Goal: Task Accomplishment & Management: Complete application form

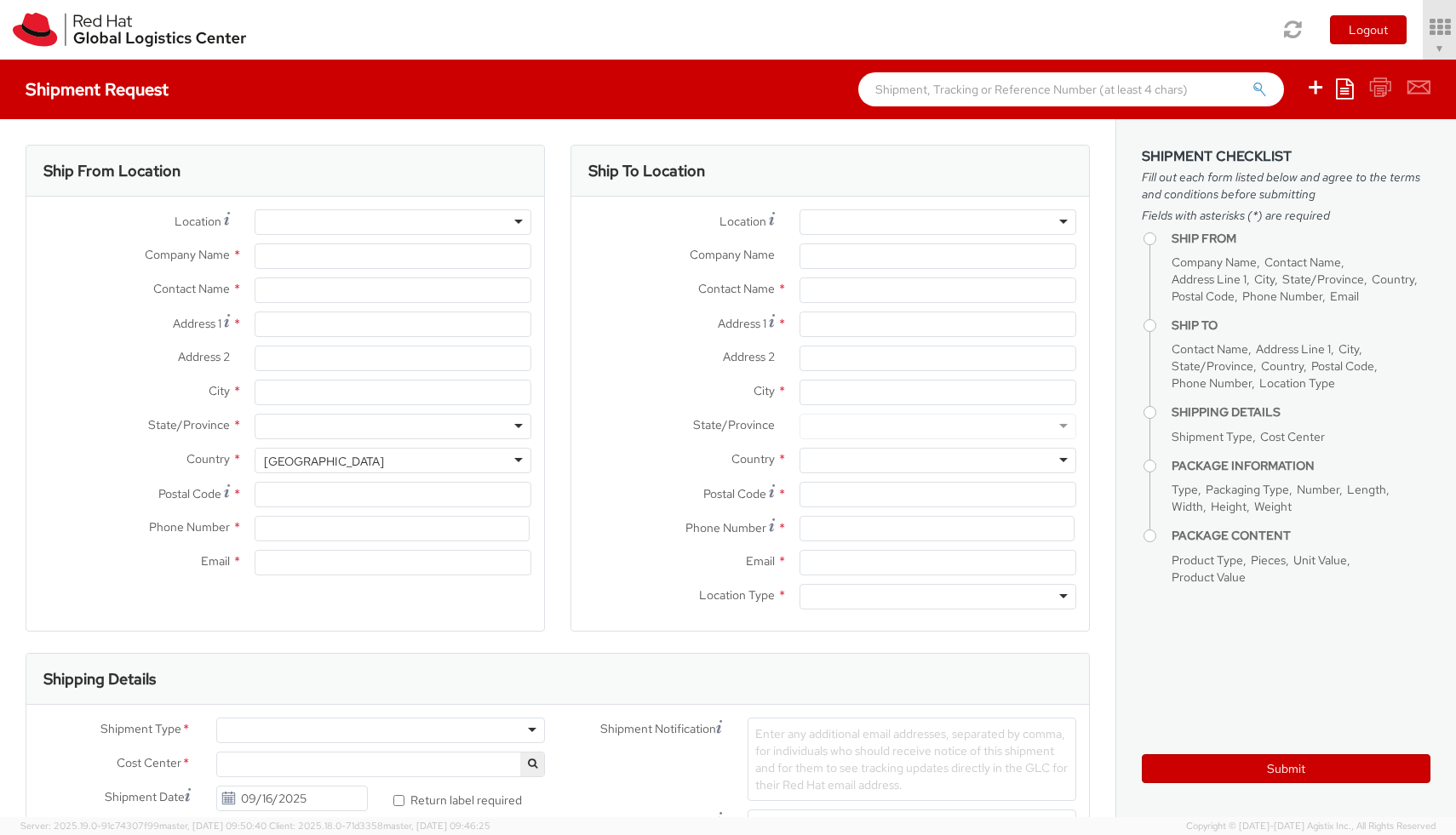
select select "654"
select select
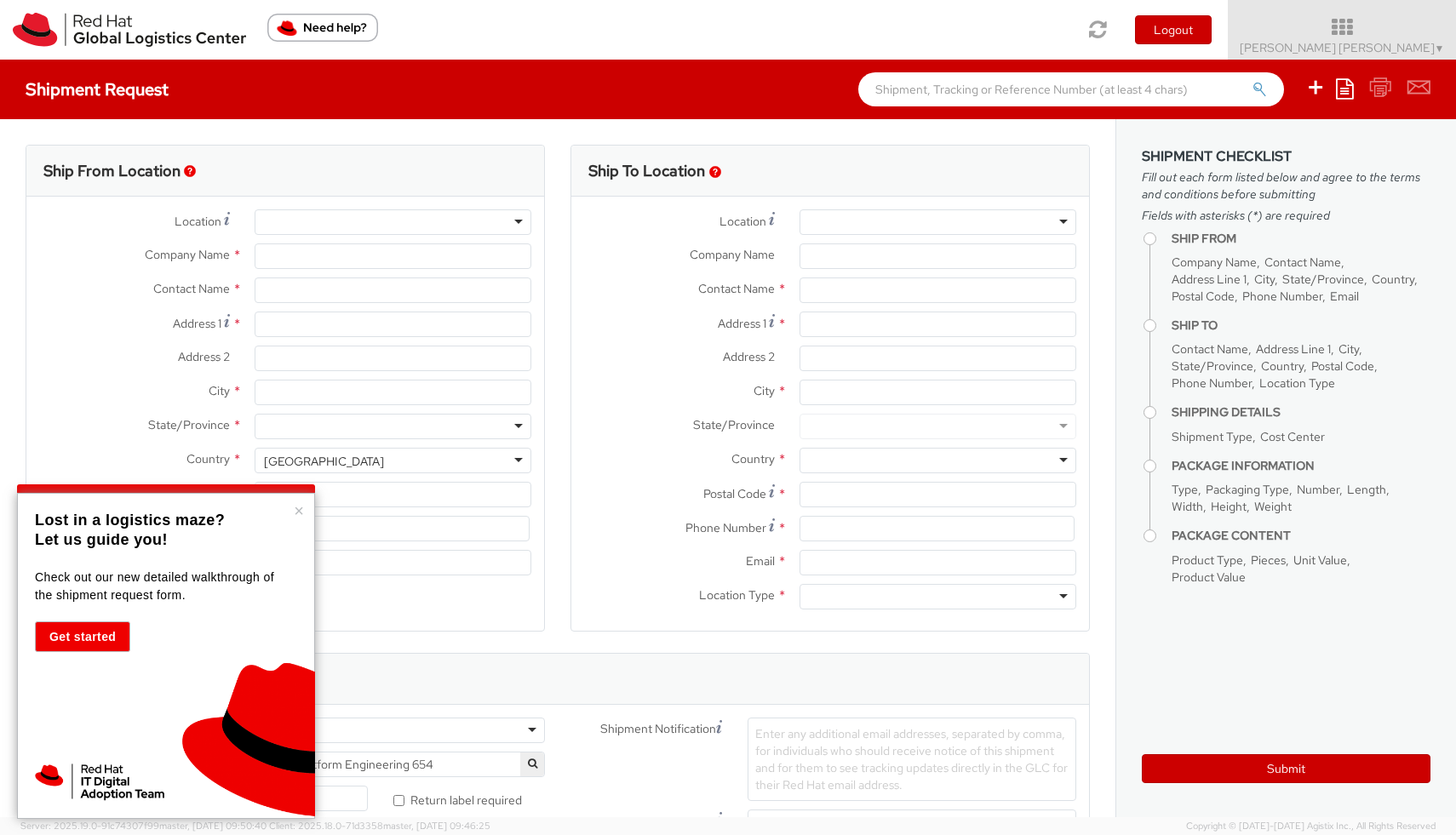
type input "Red Hat, Inc."
type input "[PERSON_NAME] [PERSON_NAME]"
type input "[STREET_ADDRESS]"
type input "RALEIGH"
type input "27601"
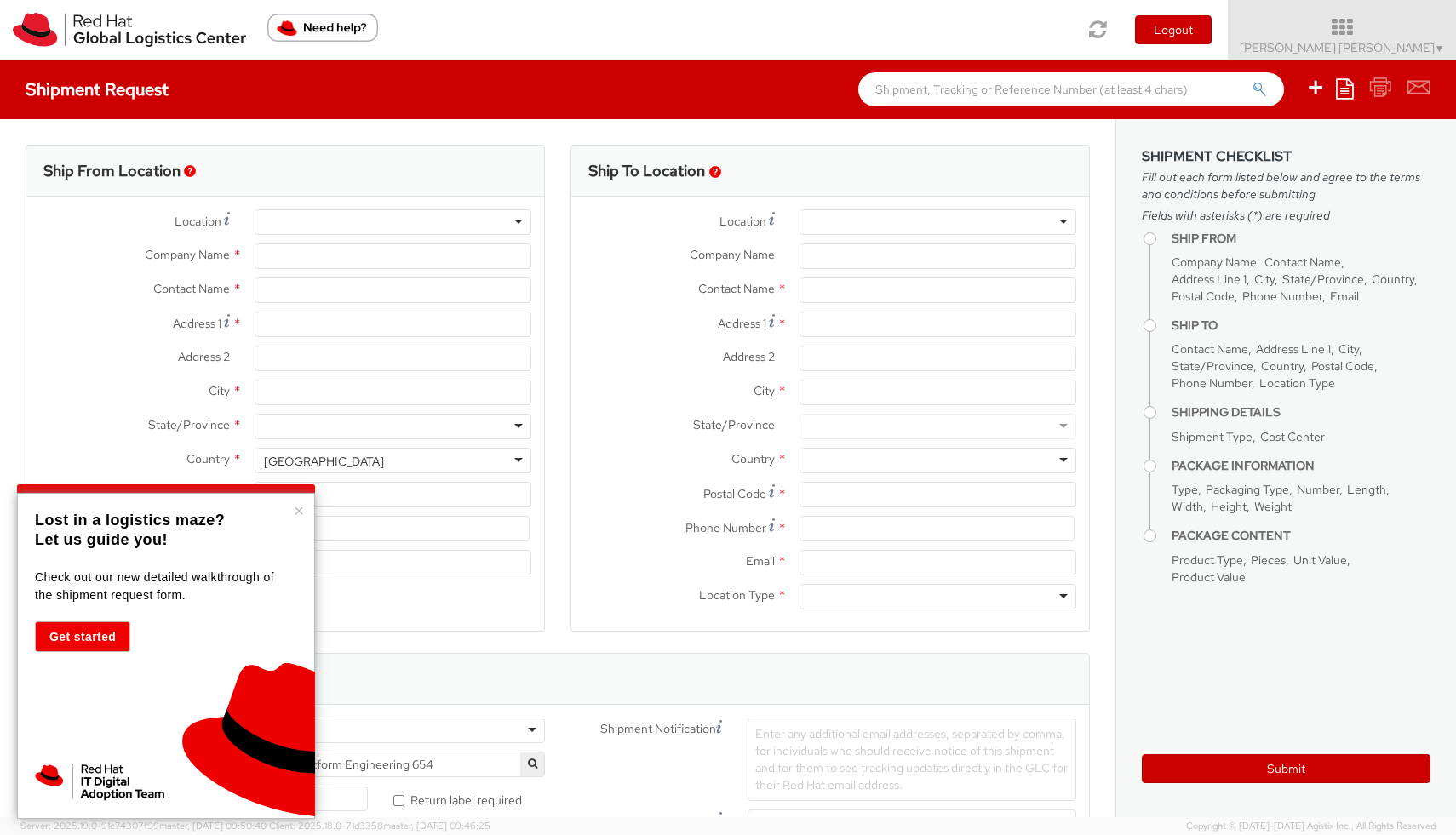
type input "[PHONE_NUMBER]"
type input "[EMAIL_ADDRESS][DOMAIN_NAME]"
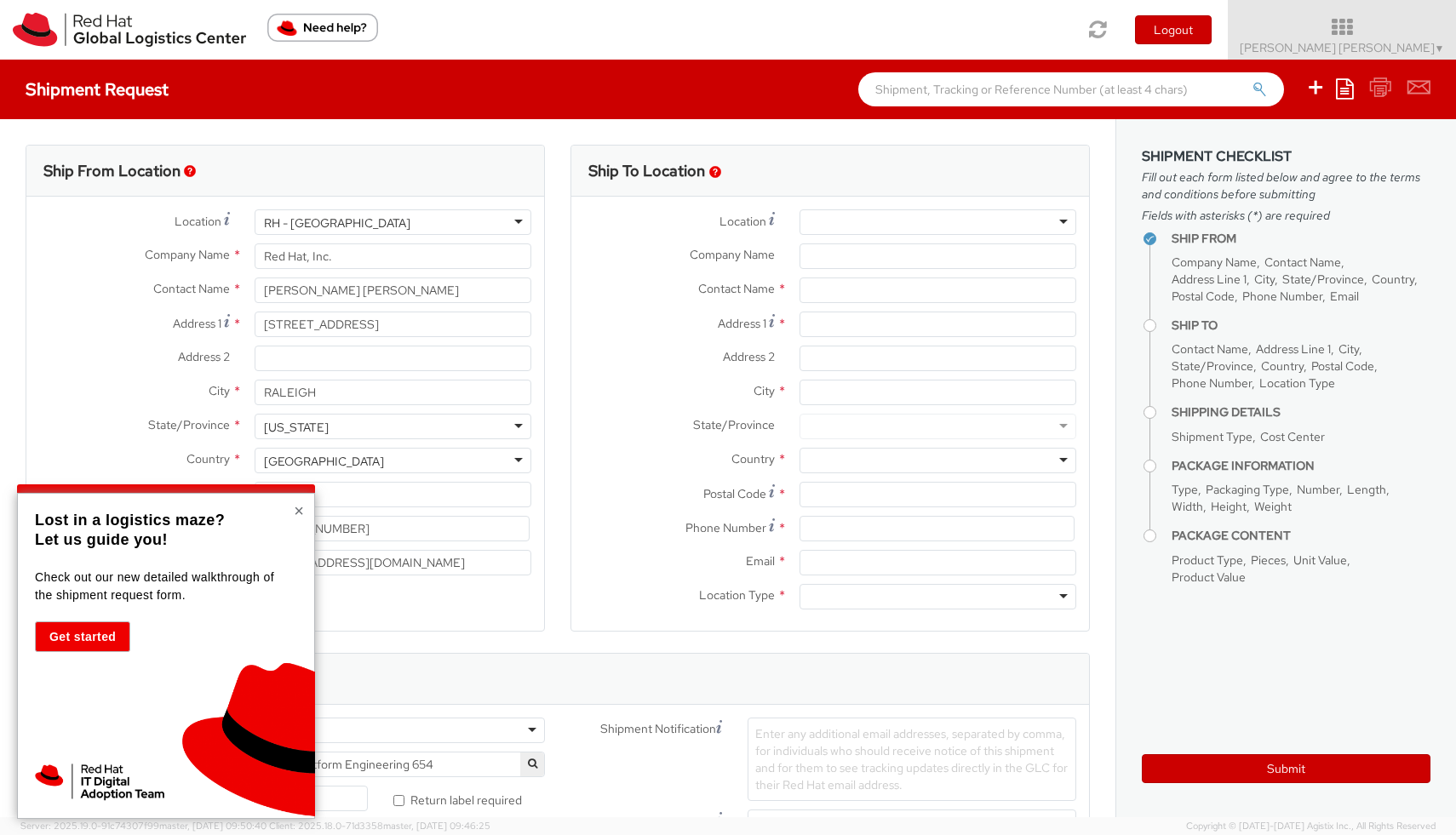
click at [299, 506] on button "×" at bounding box center [298, 511] width 10 height 17
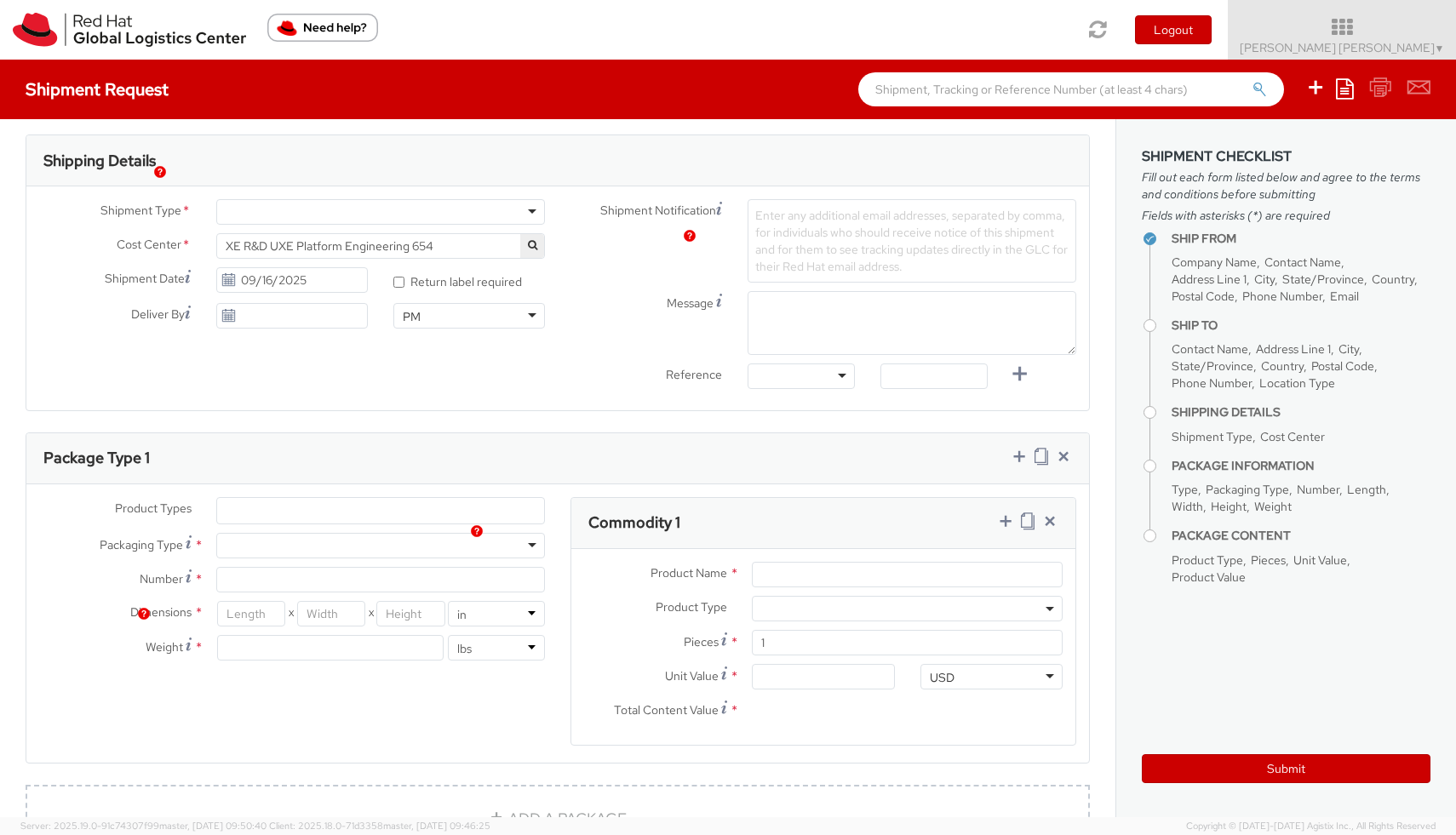
scroll to position [354, 0]
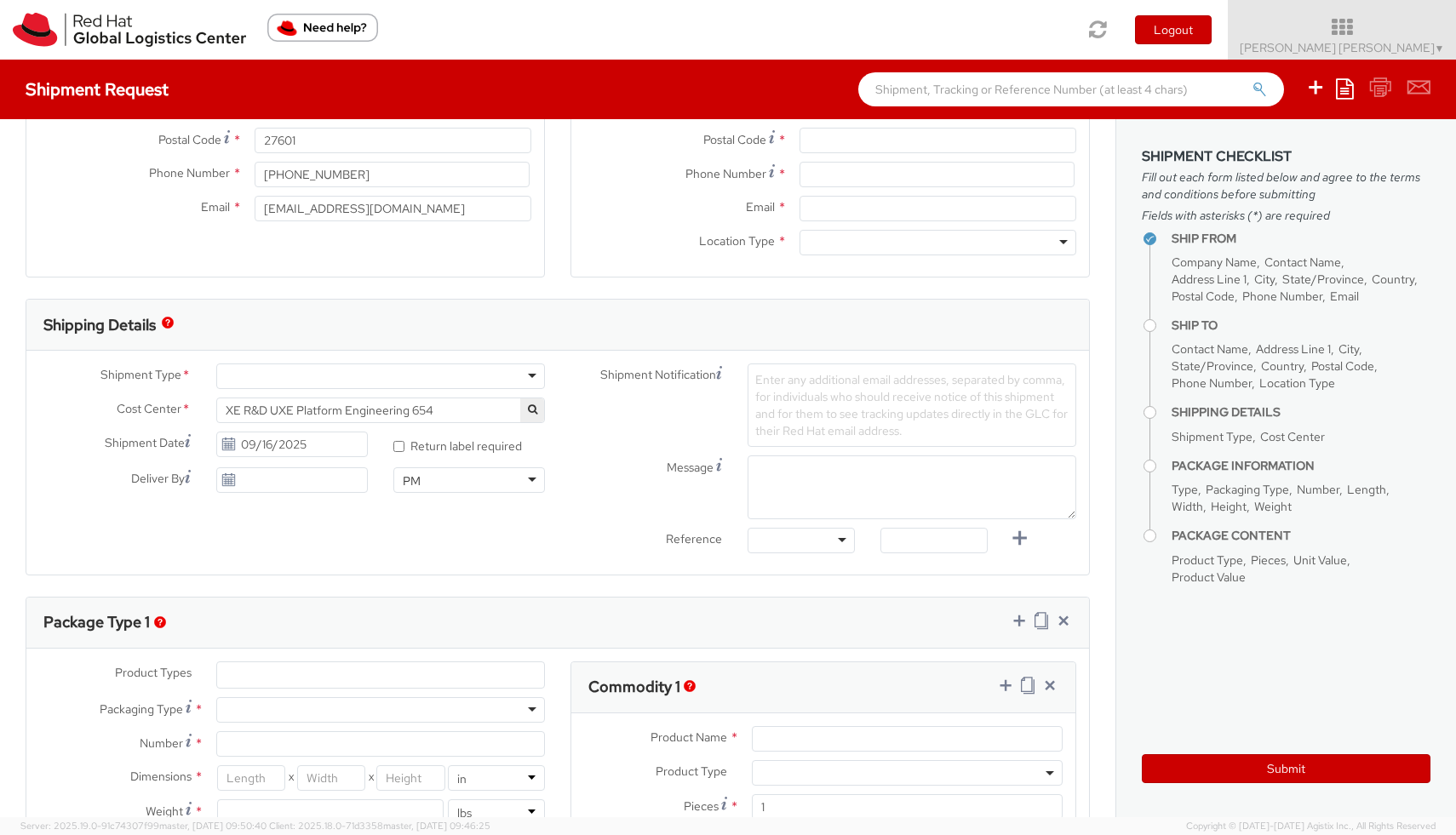
click at [162, 619] on img "button" at bounding box center [160, 621] width 12 height 12
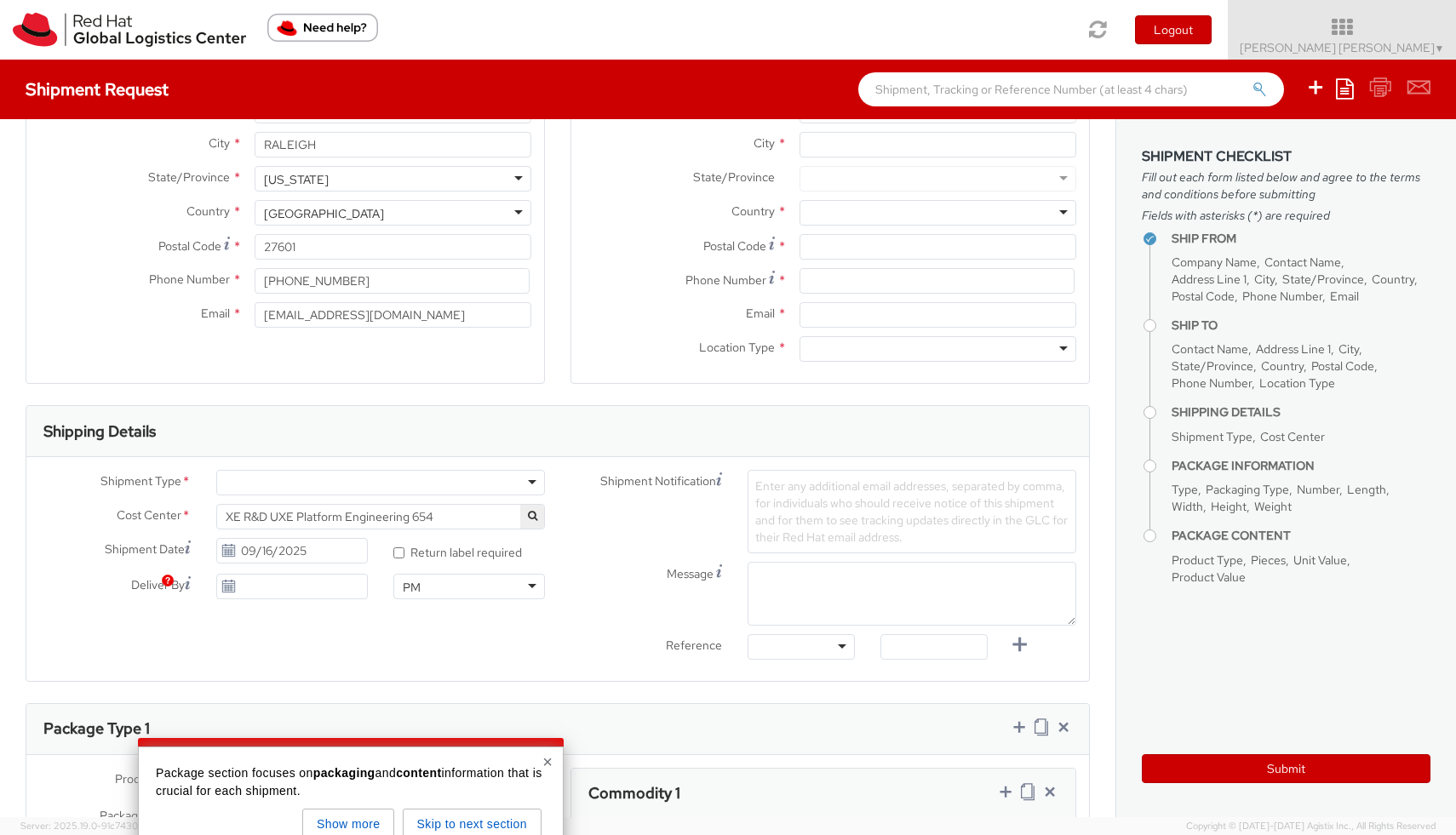
scroll to position [0, 0]
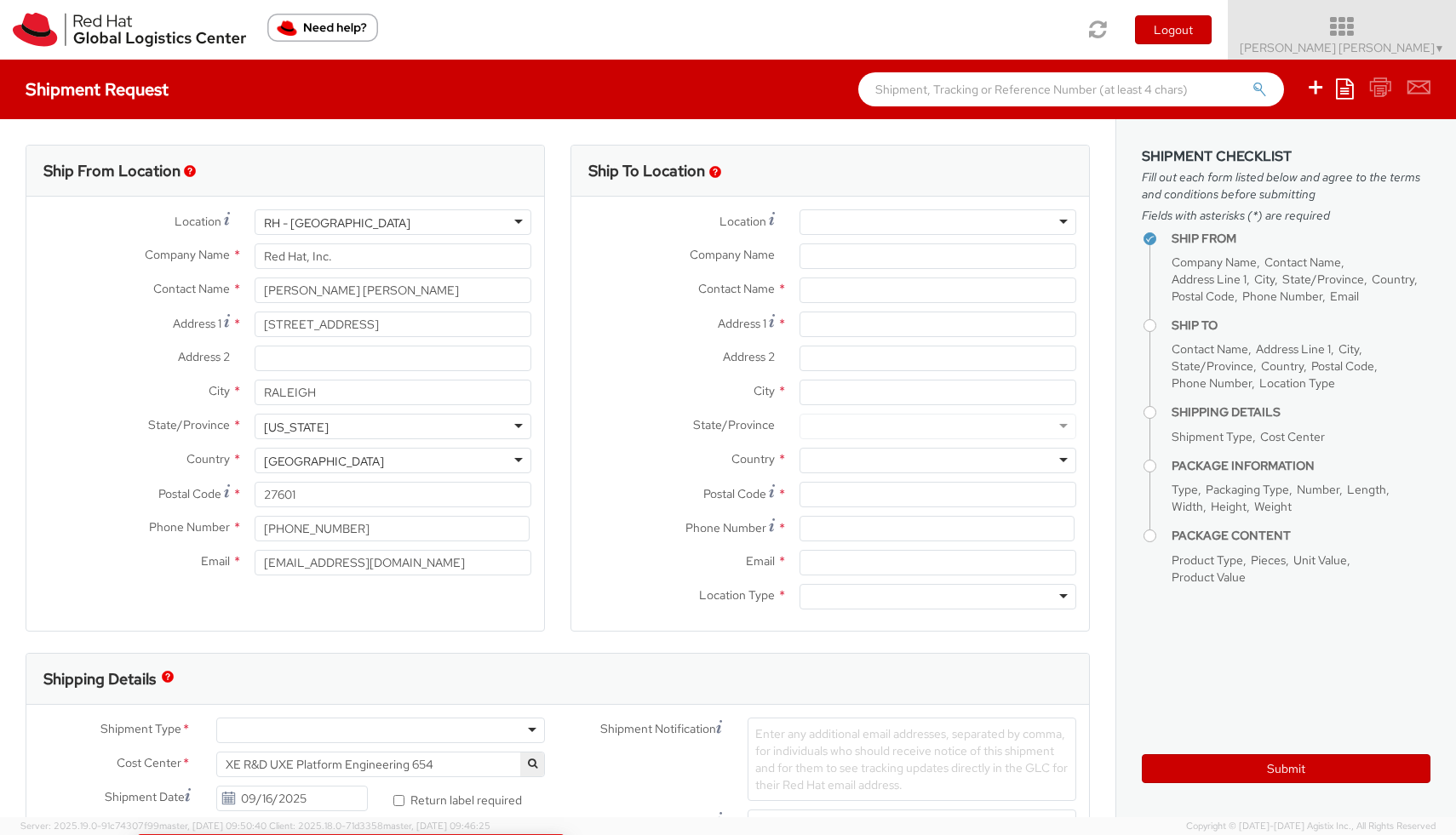
click at [1415, 46] on span "Anusha Komarlu Pradeep Kumar ▼" at bounding box center [1342, 48] width 205 height 16
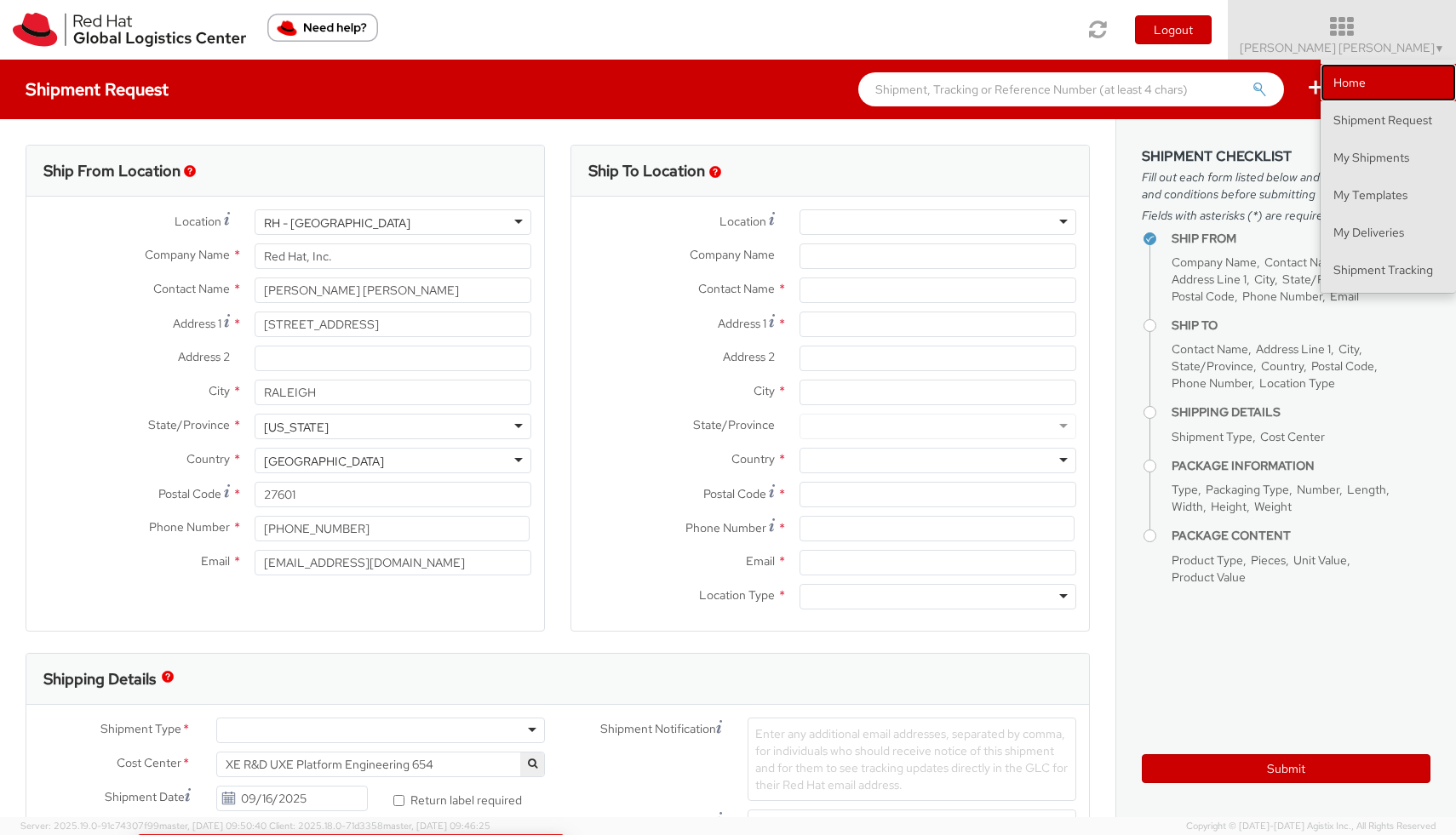
click at [1373, 94] on link "Home" at bounding box center [1388, 82] width 136 height 38
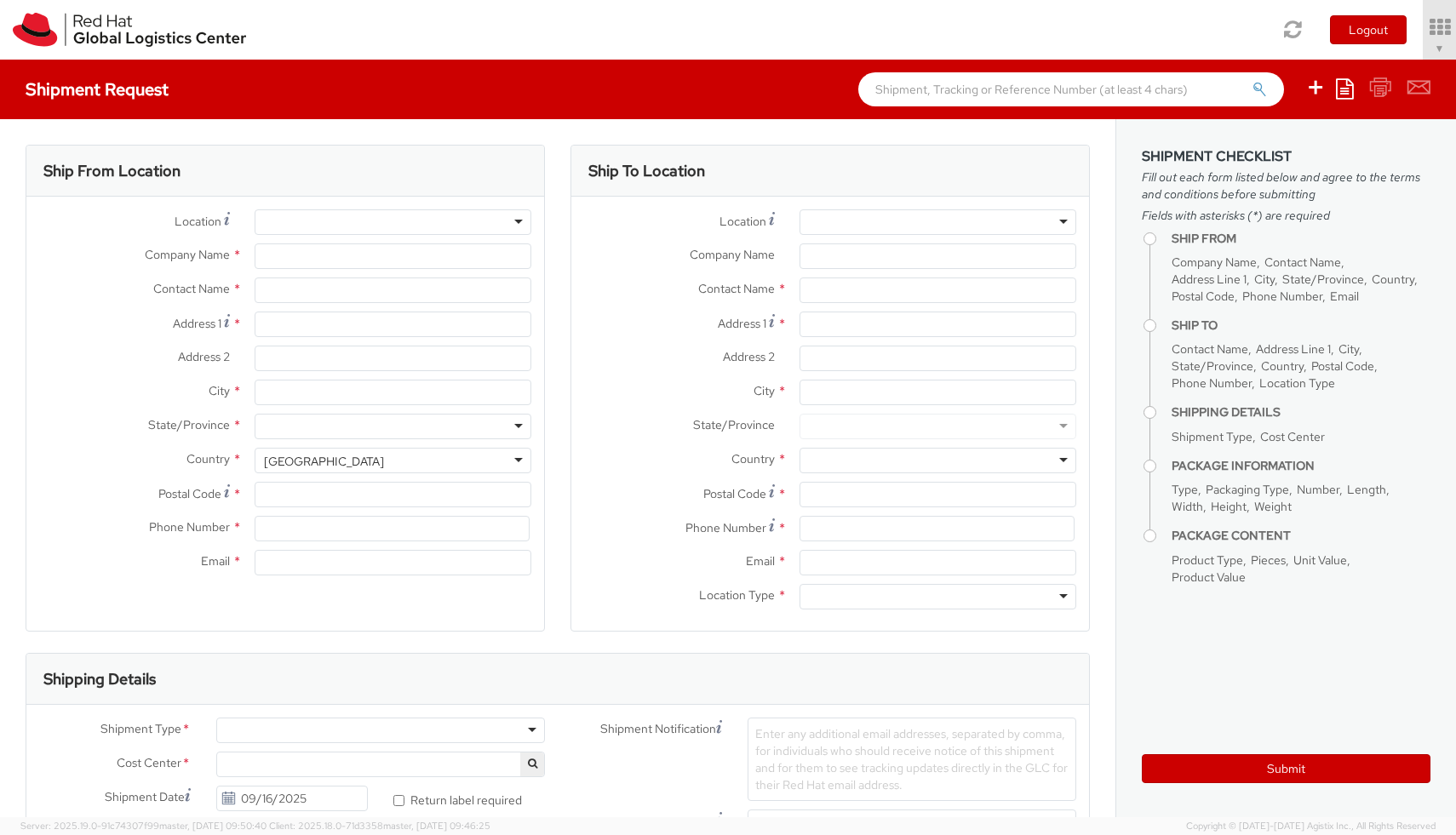
scroll to position [168, 0]
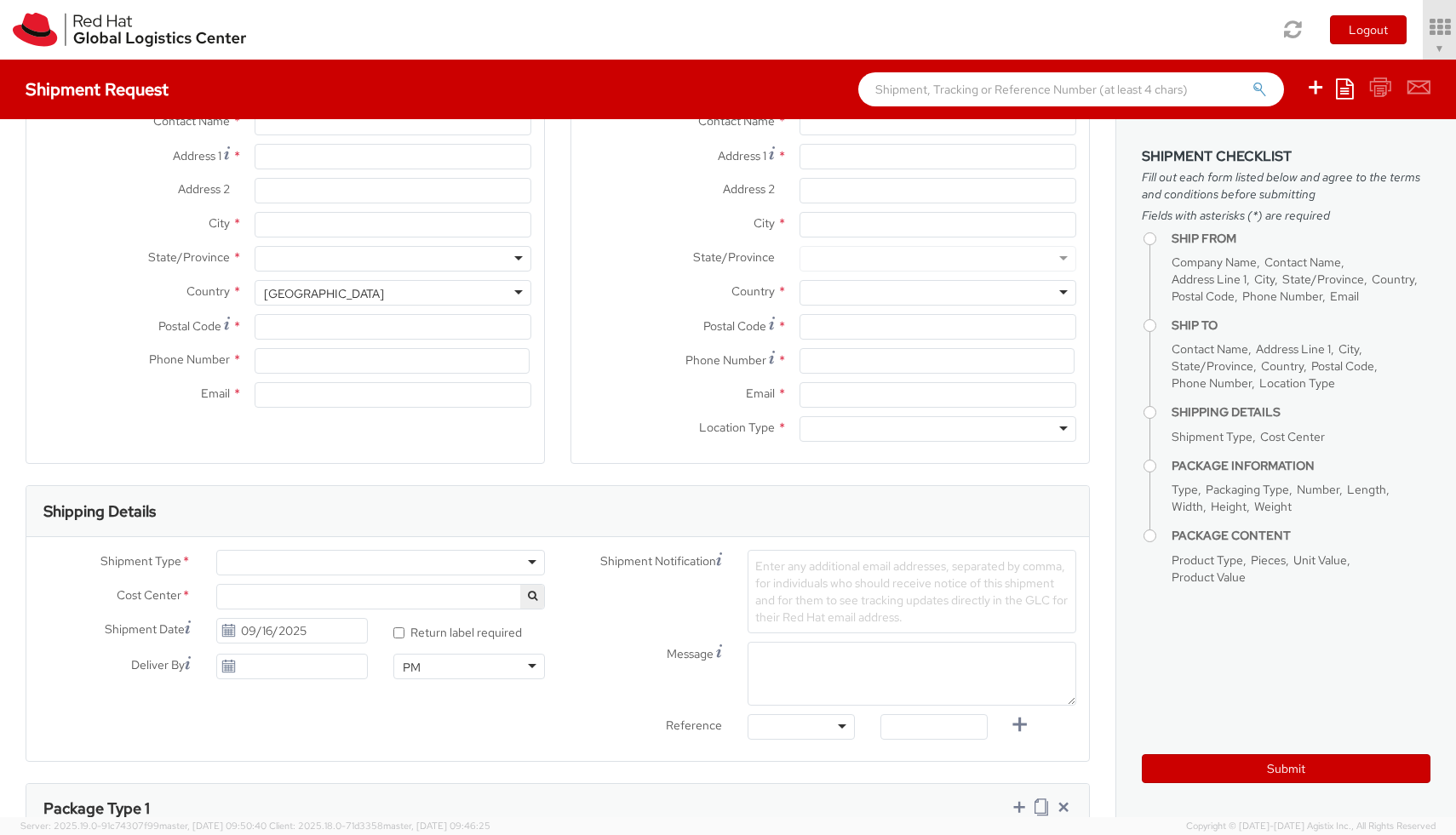
type input "Red Hat, Inc."
type input "[PERSON_NAME] [PERSON_NAME]"
type input "[STREET_ADDRESS]"
type input "RALEIGH"
type input "27601"
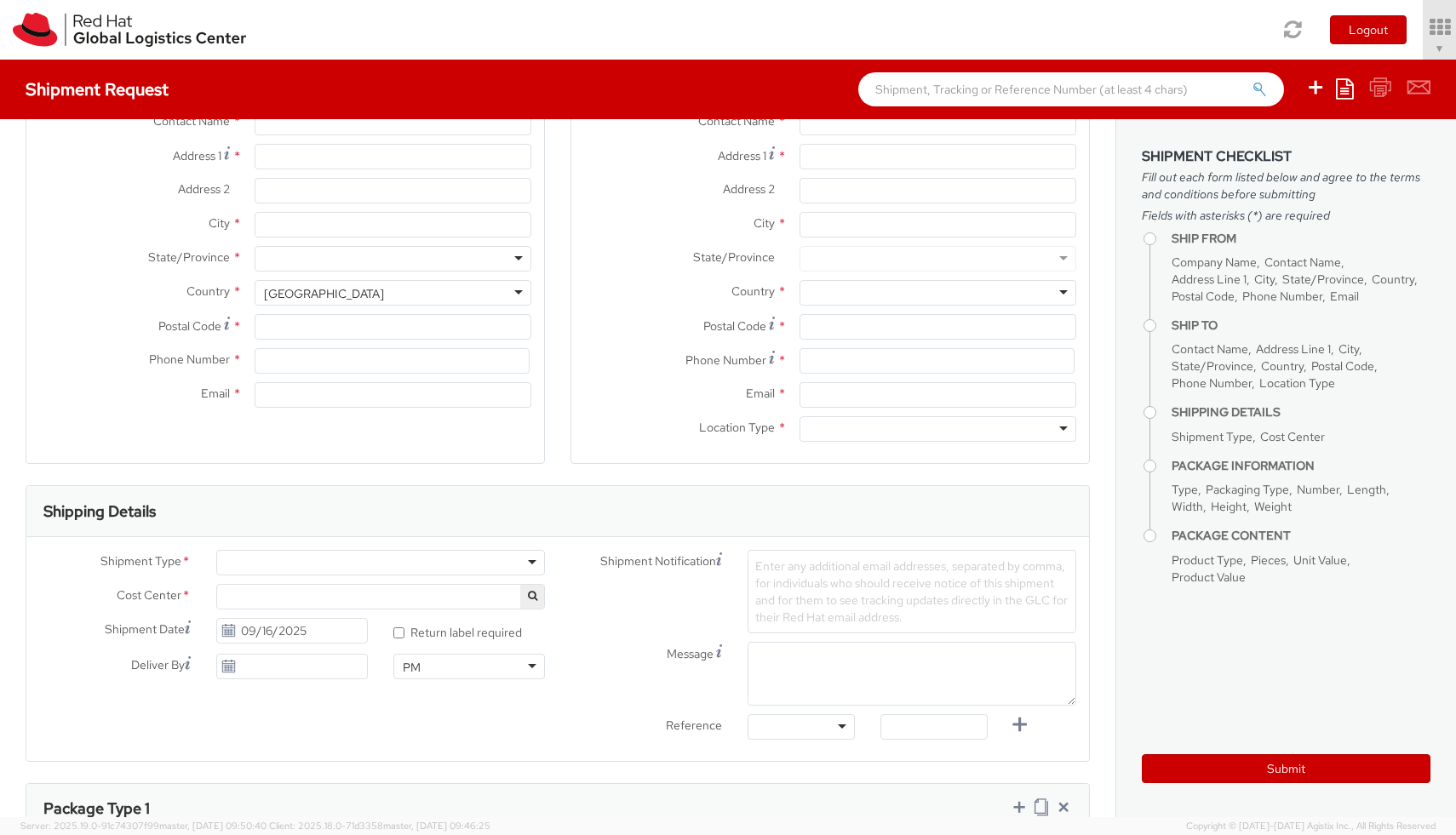
type input "[PHONE_NUMBER]"
type input "[EMAIL_ADDRESS][DOMAIN_NAME]"
select select "654"
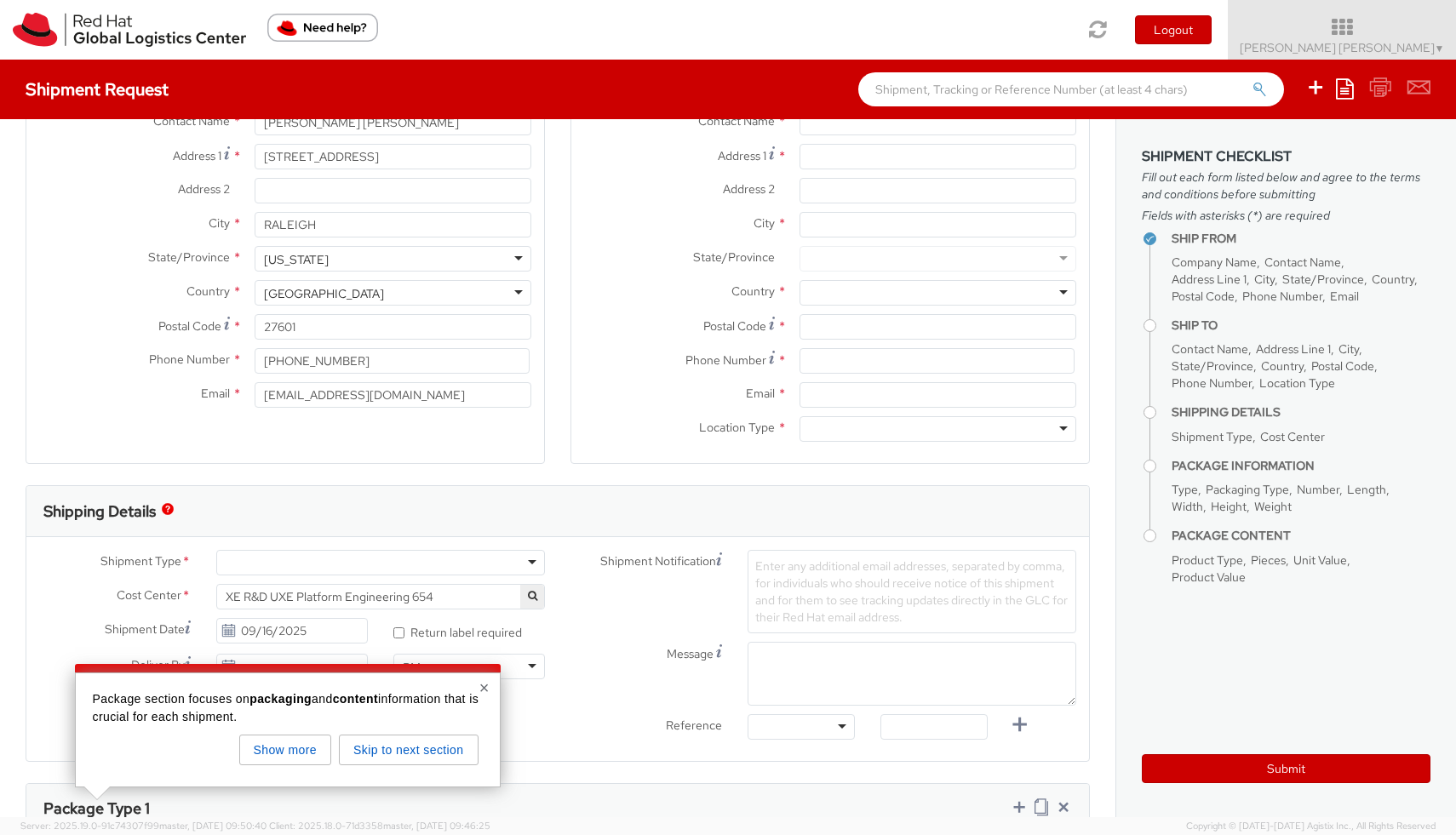
select select
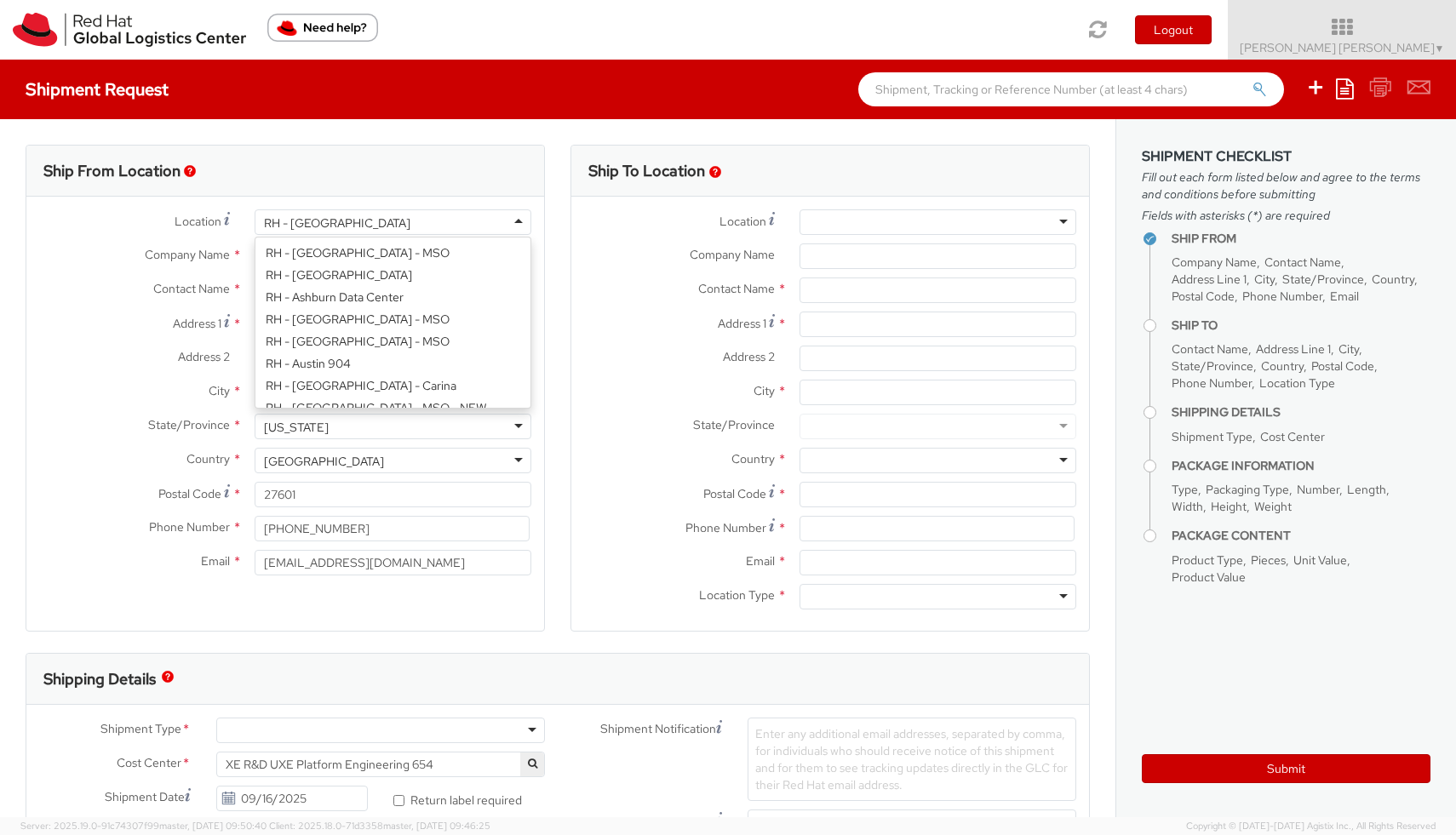
scroll to position [2144, 0]
click at [298, 229] on div "RH - [GEOGRAPHIC_DATA]" at bounding box center [337, 223] width 147 height 17
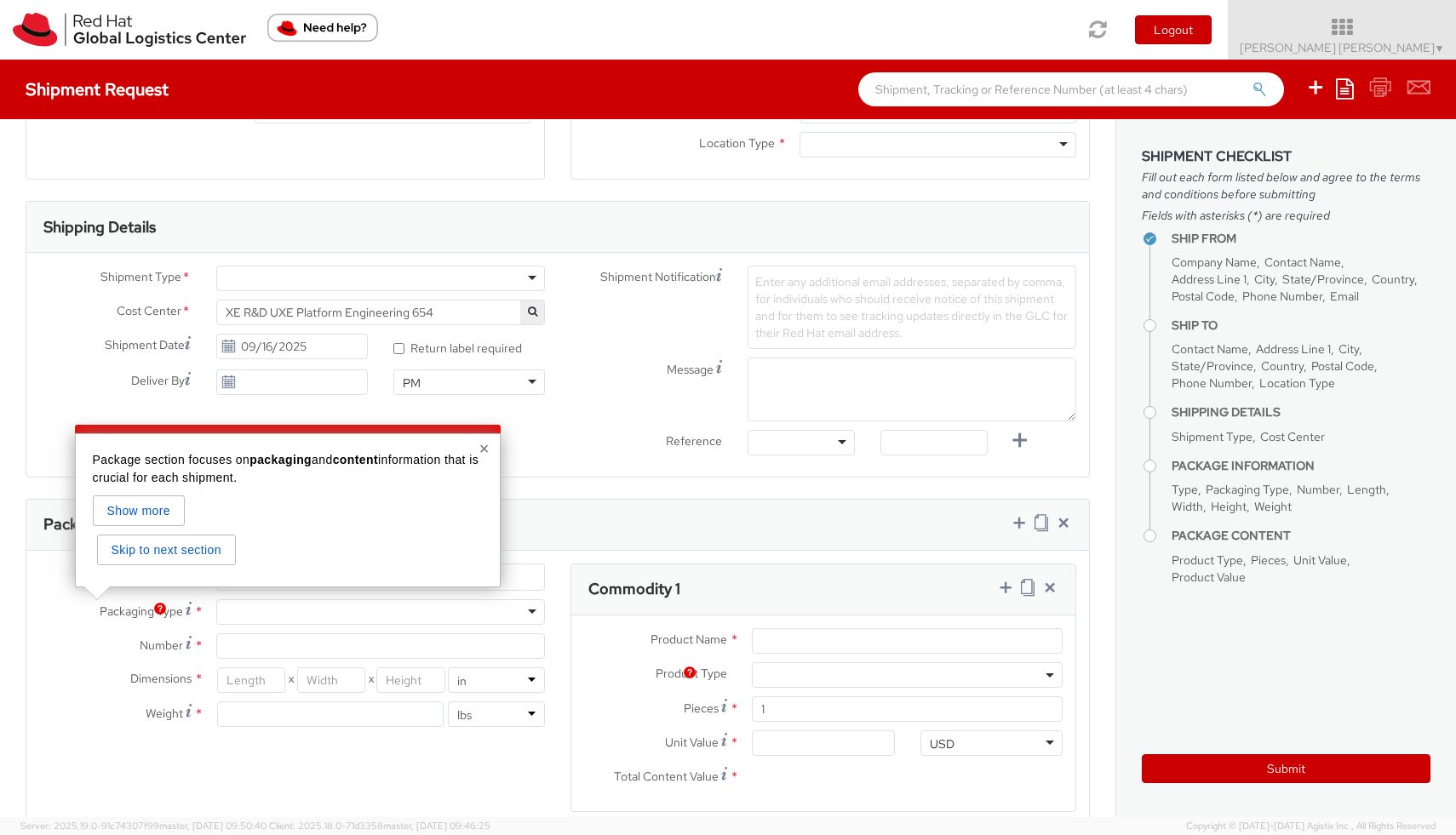
scroll to position [0, 0]
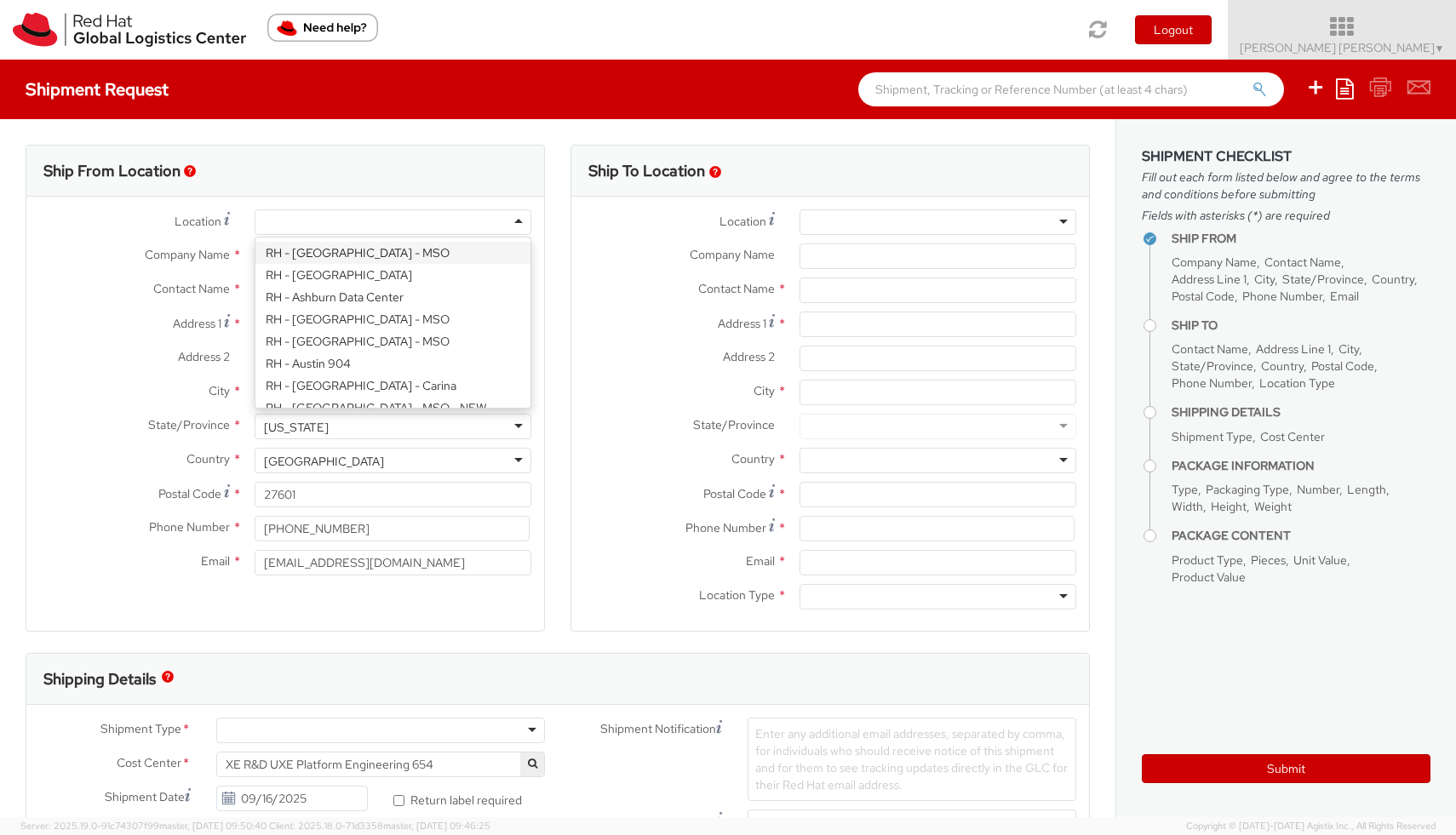
click at [1353, 37] on icon at bounding box center [1341, 27] width 262 height 24
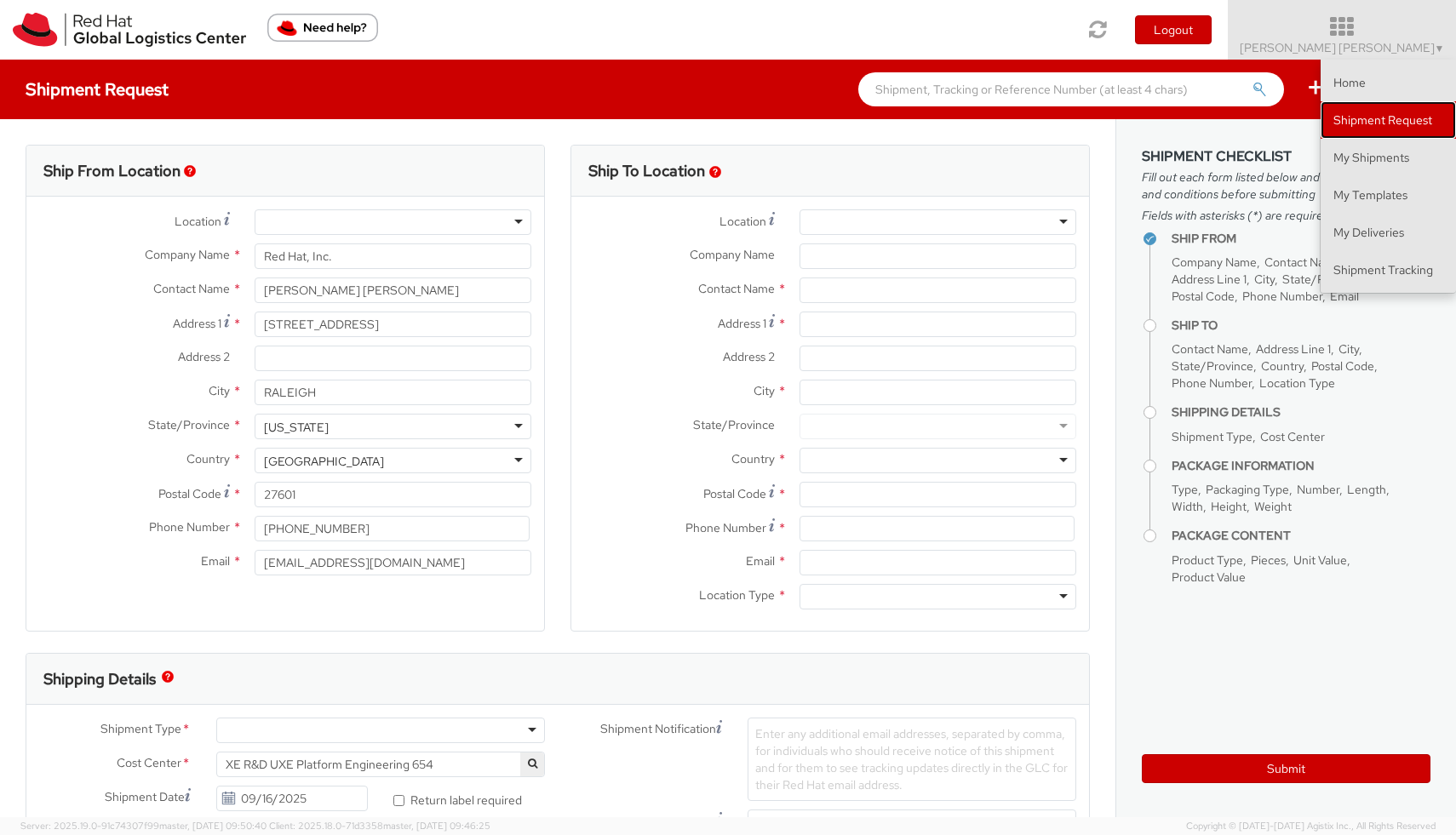
click at [1354, 129] on link "Shipment Request" at bounding box center [1388, 119] width 136 height 38
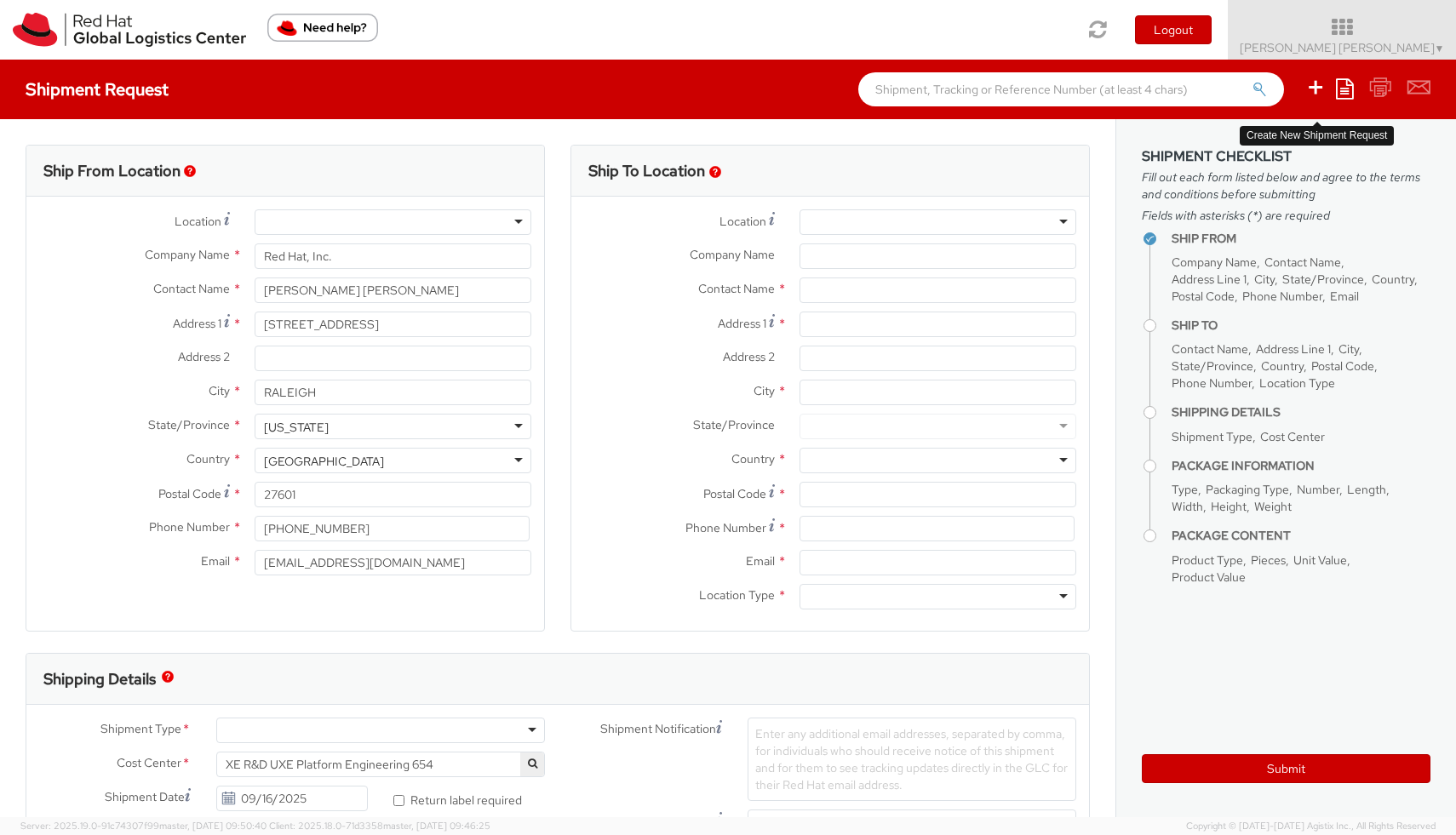
click at [1322, 85] on icon at bounding box center [1315, 87] width 20 height 21
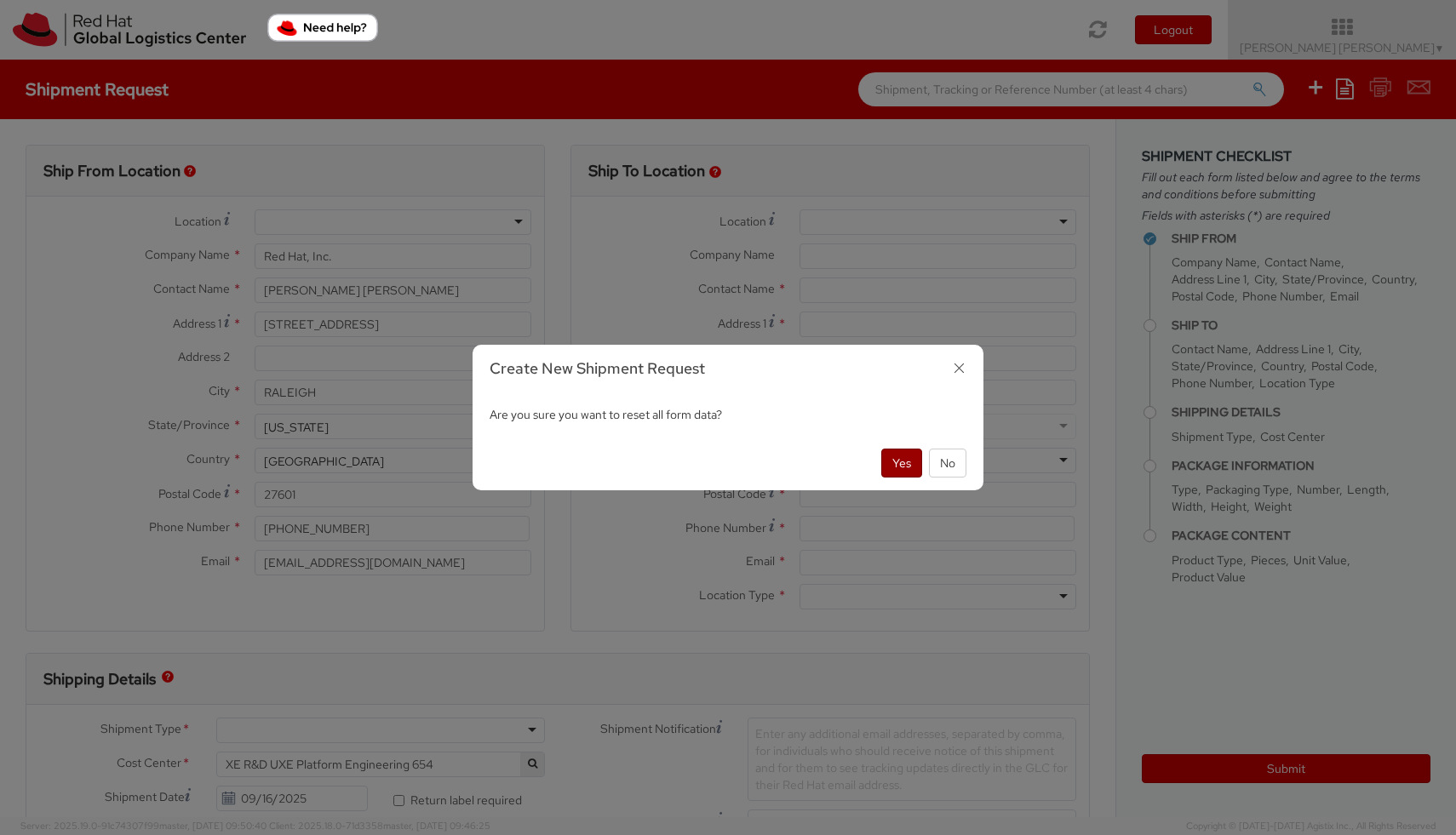
click at [908, 457] on button "Yes" at bounding box center [901, 463] width 41 height 29
select select
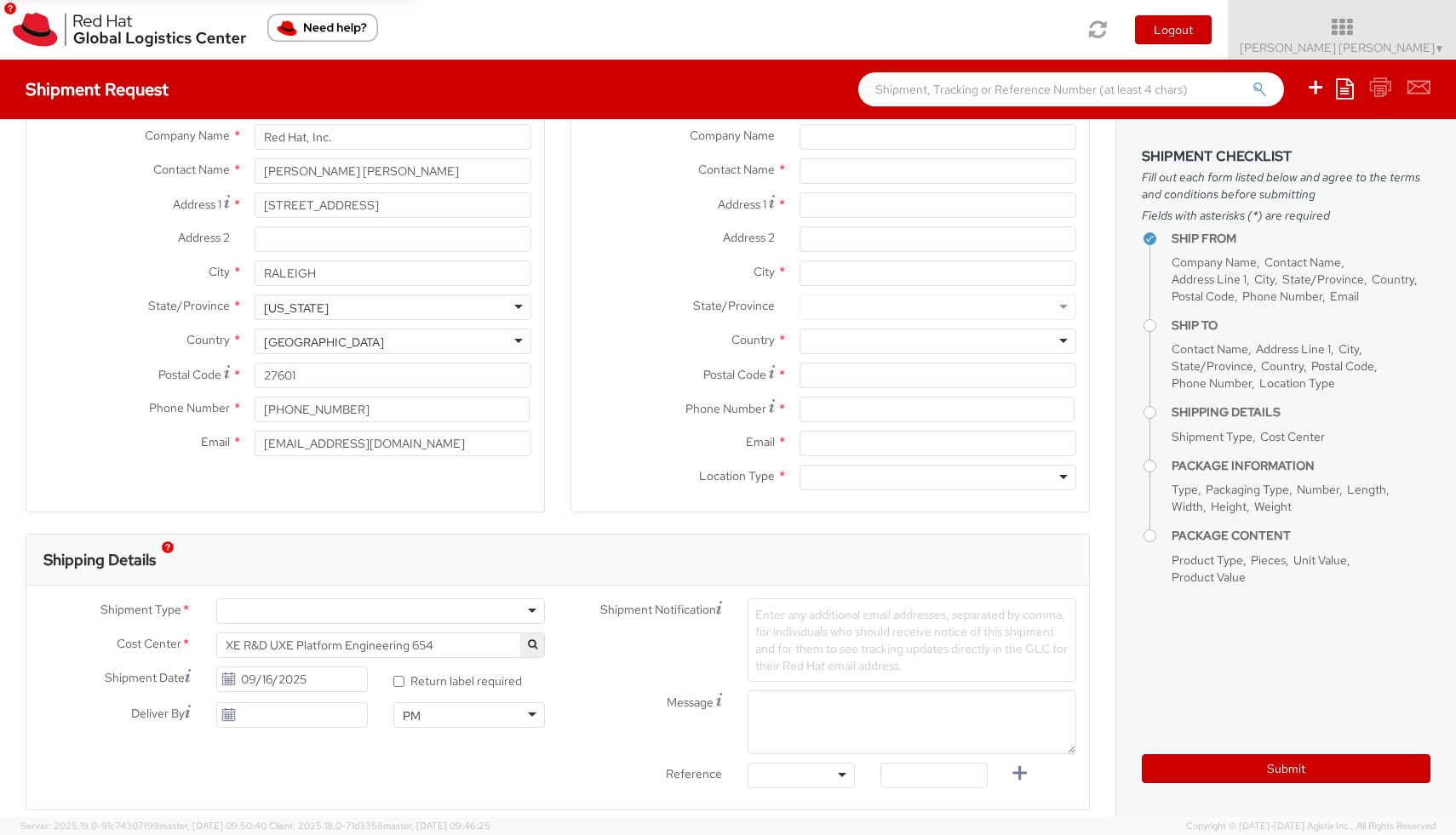
scroll to position [224, 0]
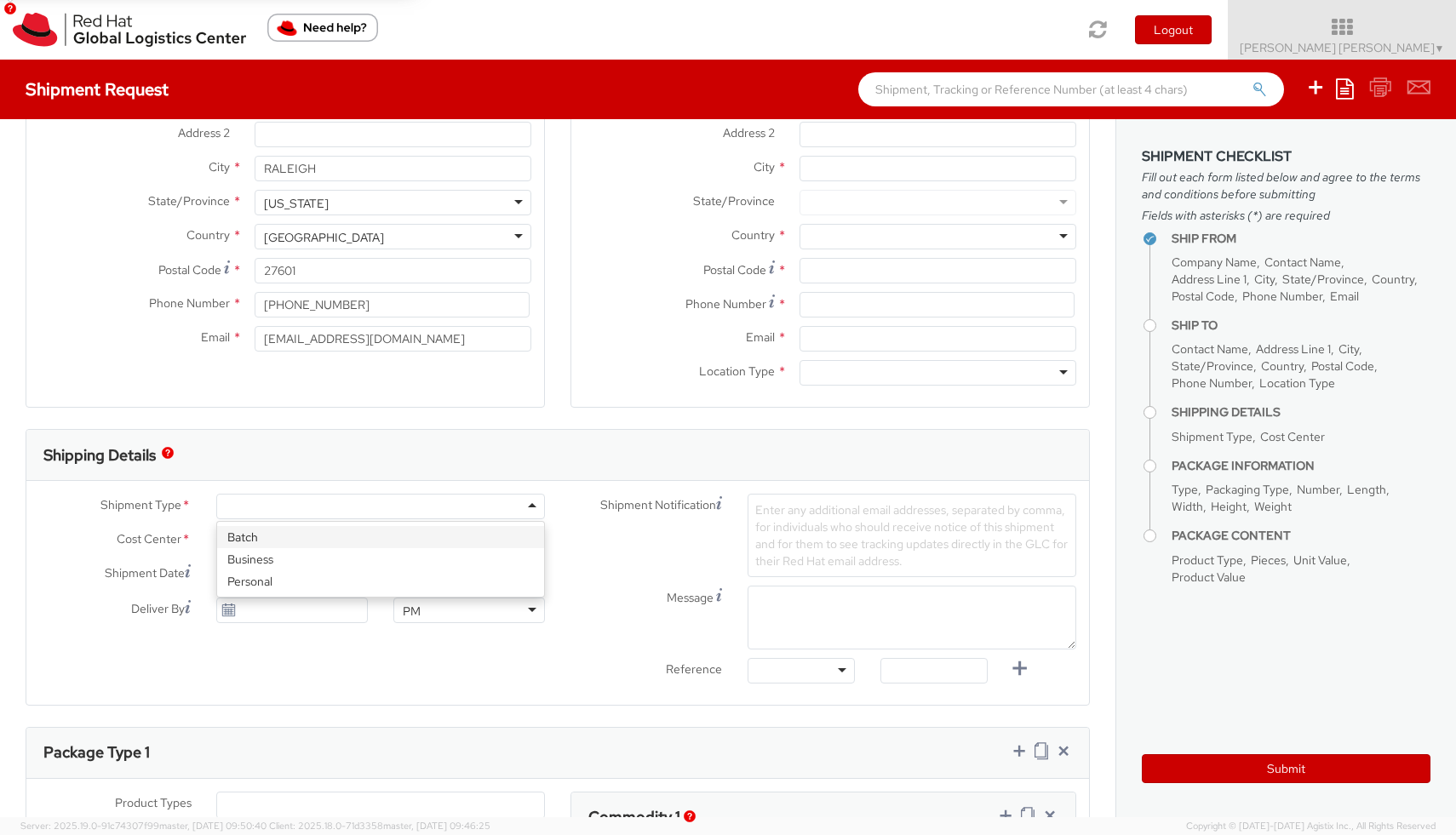
click at [338, 505] on div at bounding box center [381, 506] width 328 height 26
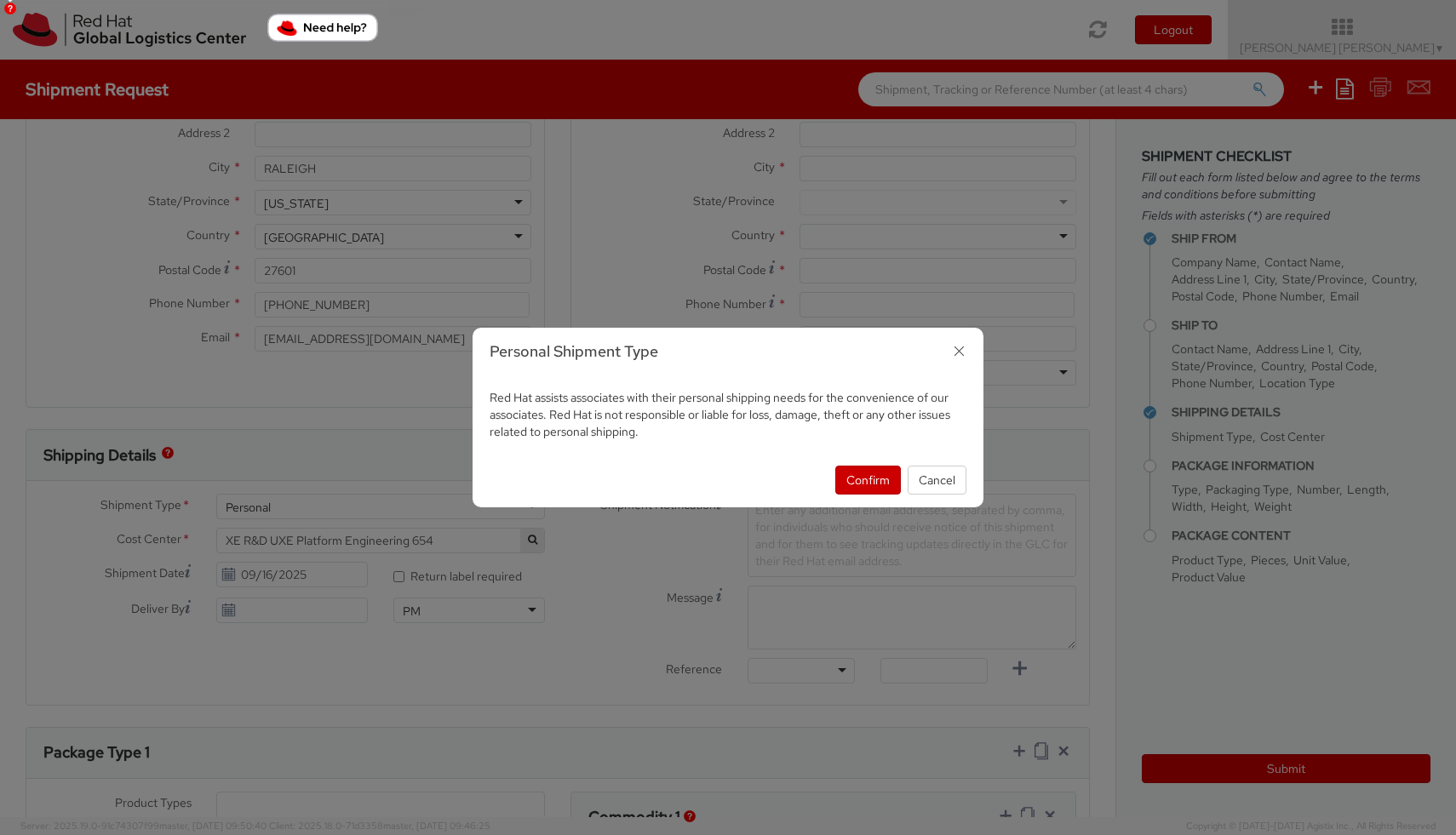
select select "900"
click at [862, 478] on button "Confirm" at bounding box center [867, 480] width 65 height 29
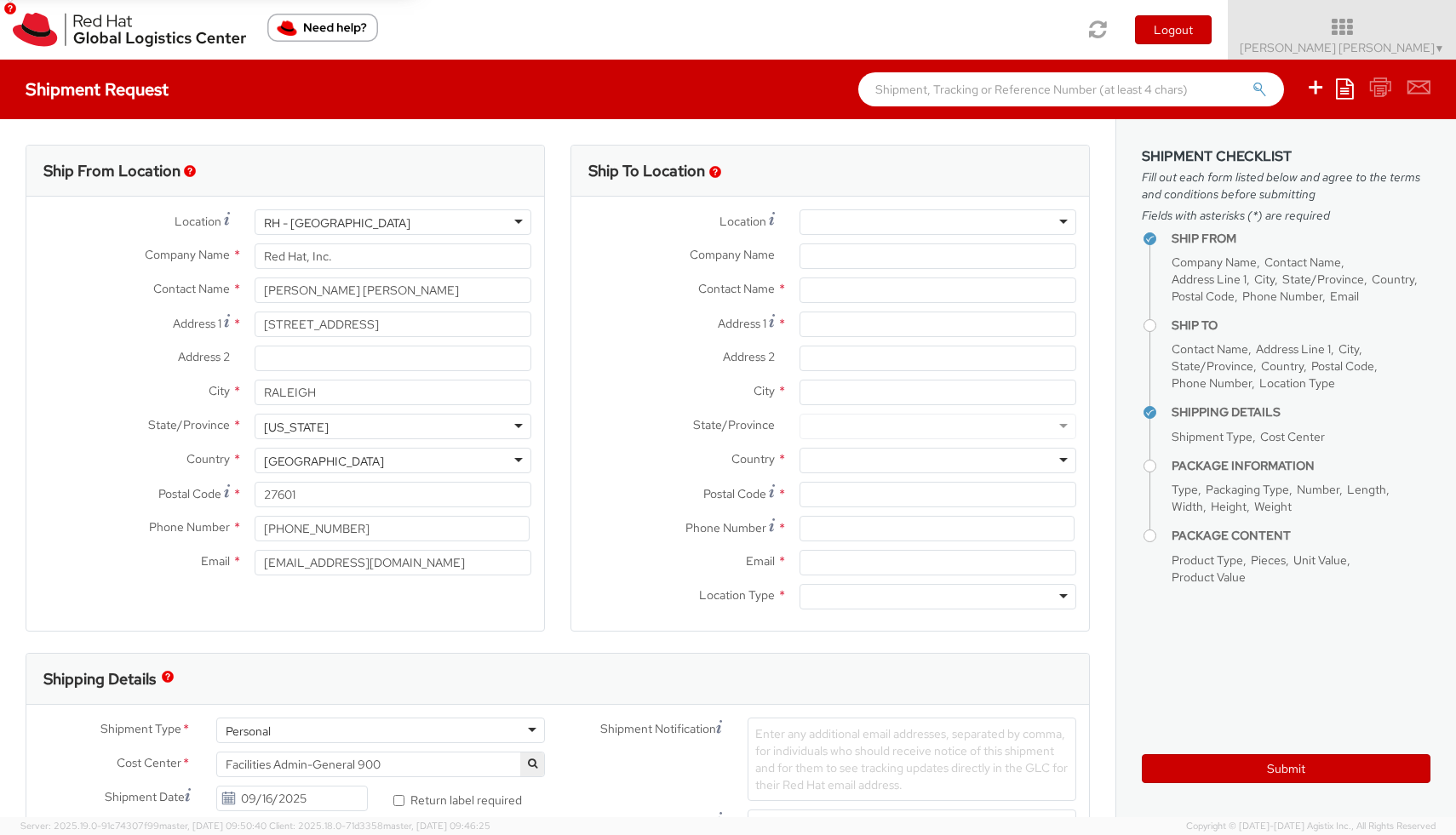
scroll to position [2144, 0]
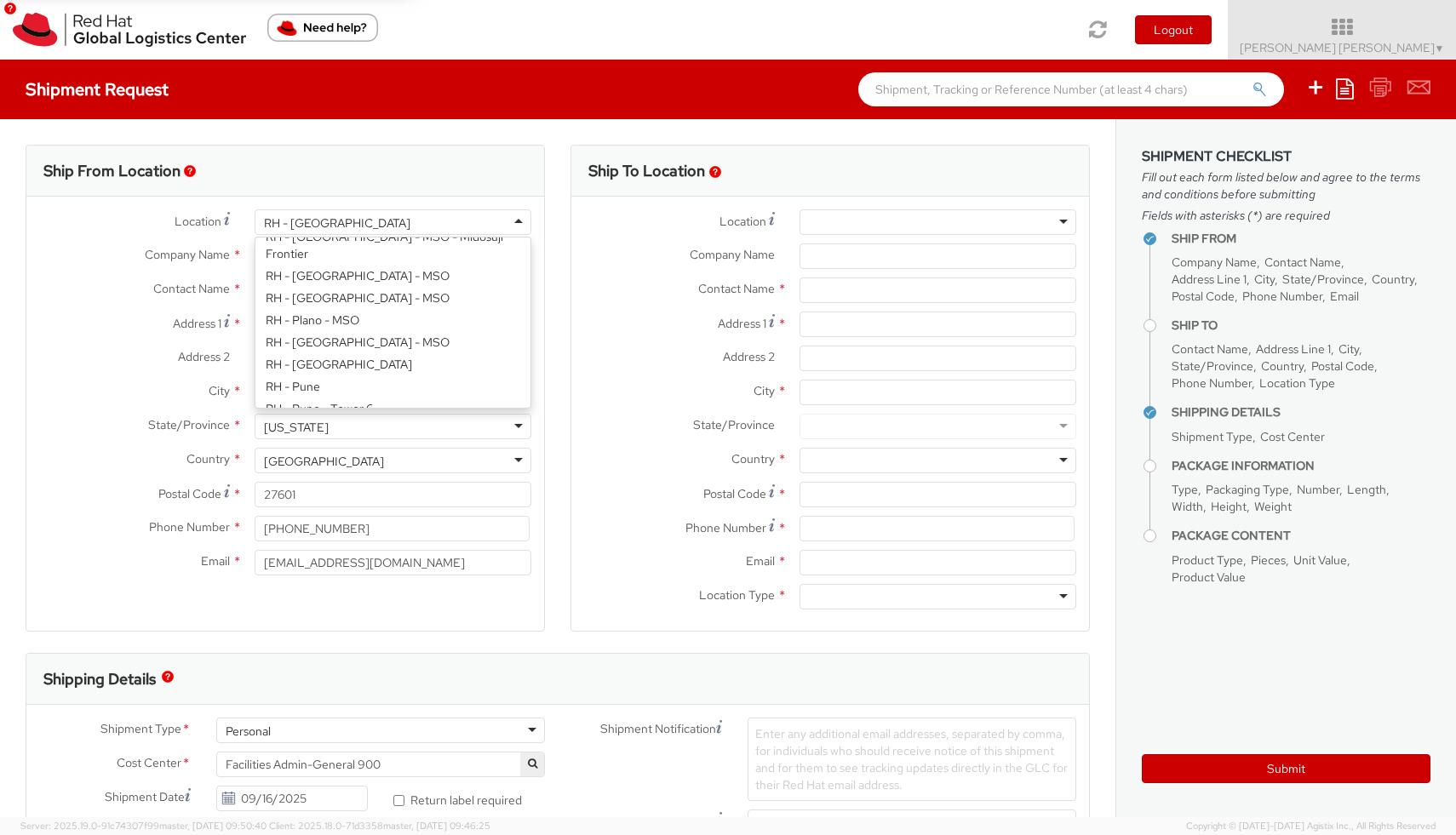
click at [466, 228] on div "RH - [GEOGRAPHIC_DATA]" at bounding box center [393, 222] width 277 height 26
type input "Red Hat India Private Limited"
type input "Bagmane [GEOGRAPHIC_DATA]"
type input "FL 10, [GEOGRAPHIC_DATA], [GEOGRAPHIC_DATA]"
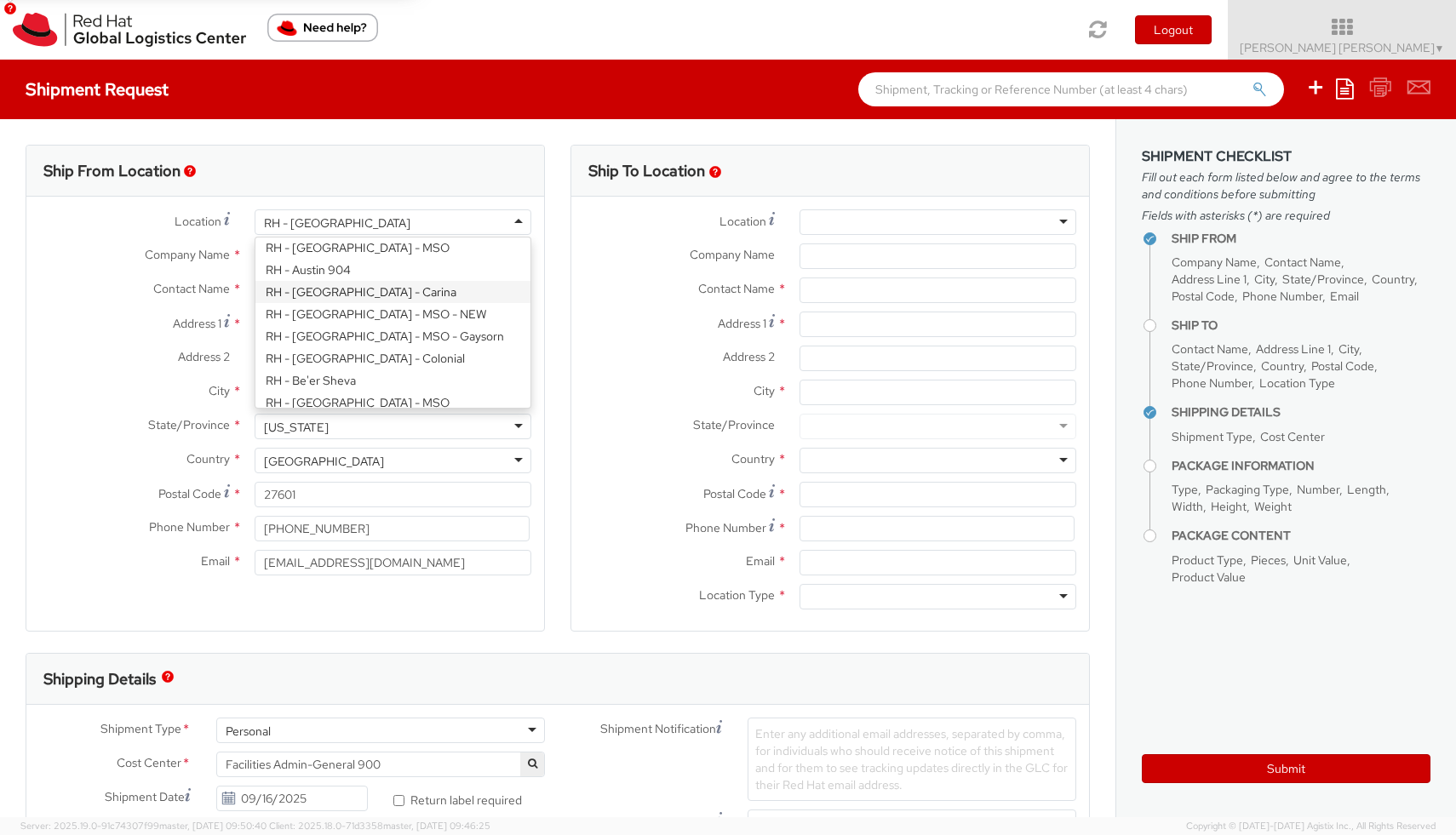
type input "[GEOGRAPHIC_DATA]"
type input "560037"
type input "918067935000"
select select "CM"
select select "KGS"
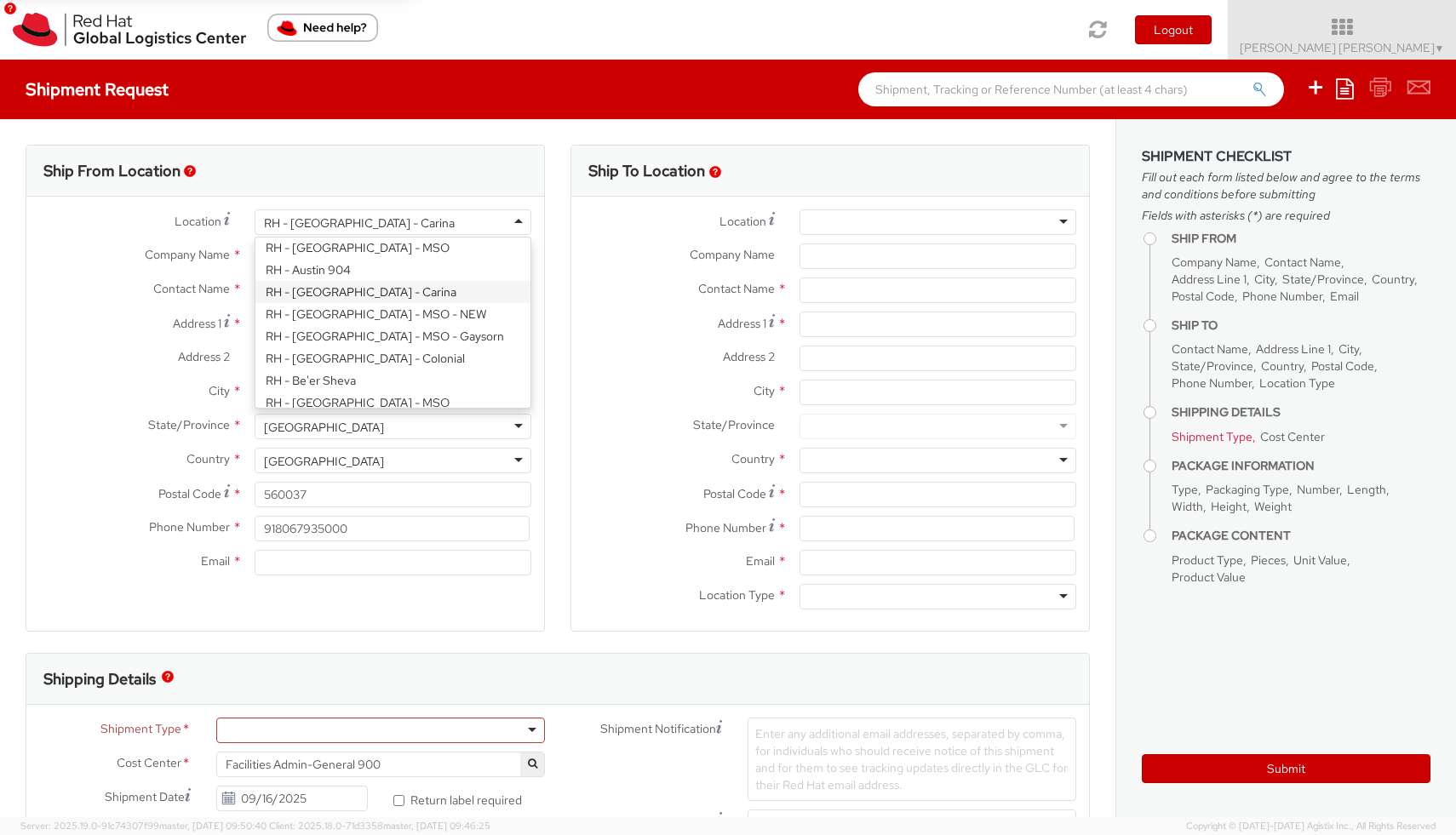
click at [417, 215] on div "RH - [GEOGRAPHIC_DATA] - Carina" at bounding box center [393, 222] width 277 height 26
type input "Site [STREET_ADDRESS][PERSON_NAME]"
type input "560029"
click at [422, 210] on div "RH - [GEOGRAPHIC_DATA] - MSO - NEW" at bounding box center [393, 222] width 277 height 26
type input "Bagmane [GEOGRAPHIC_DATA]"
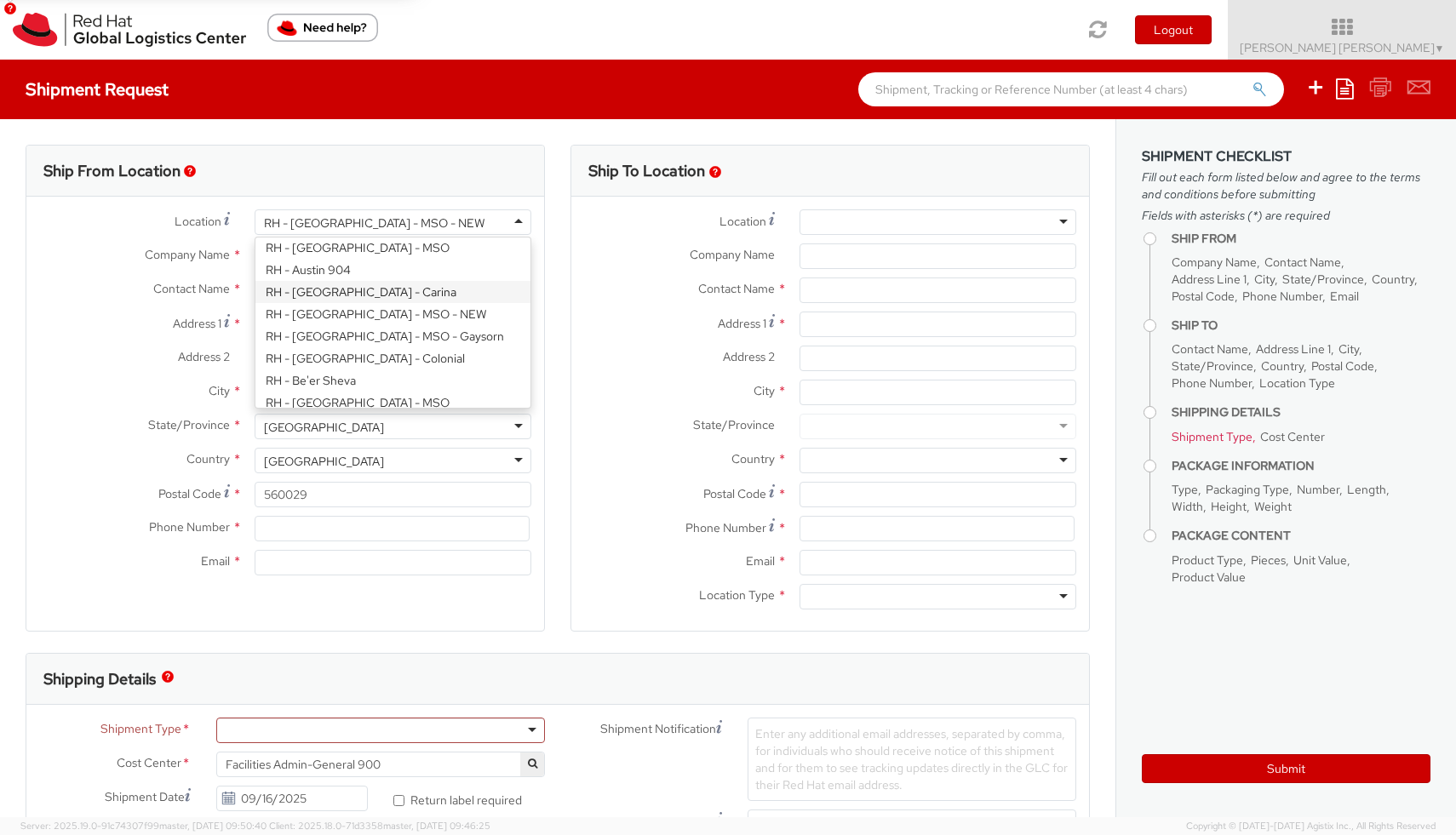
type input "FL 10, [GEOGRAPHIC_DATA], [GEOGRAPHIC_DATA]"
type input "560037"
type input "918067935000"
click at [424, 227] on div "RH - [GEOGRAPHIC_DATA] - Carina" at bounding box center [393, 222] width 277 height 26
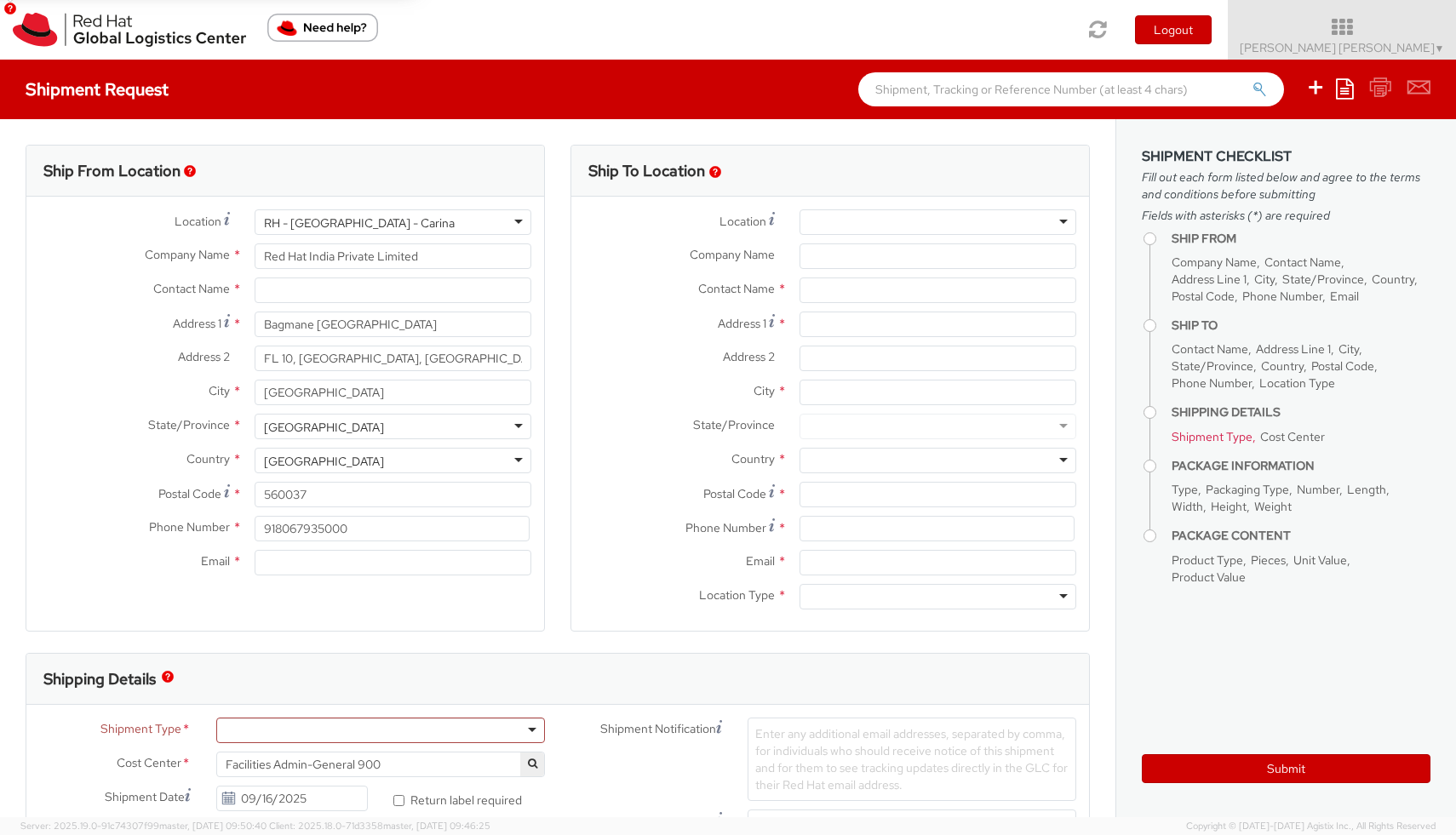
click at [425, 227] on div "RH - [GEOGRAPHIC_DATA] - Carina" at bounding box center [393, 222] width 277 height 26
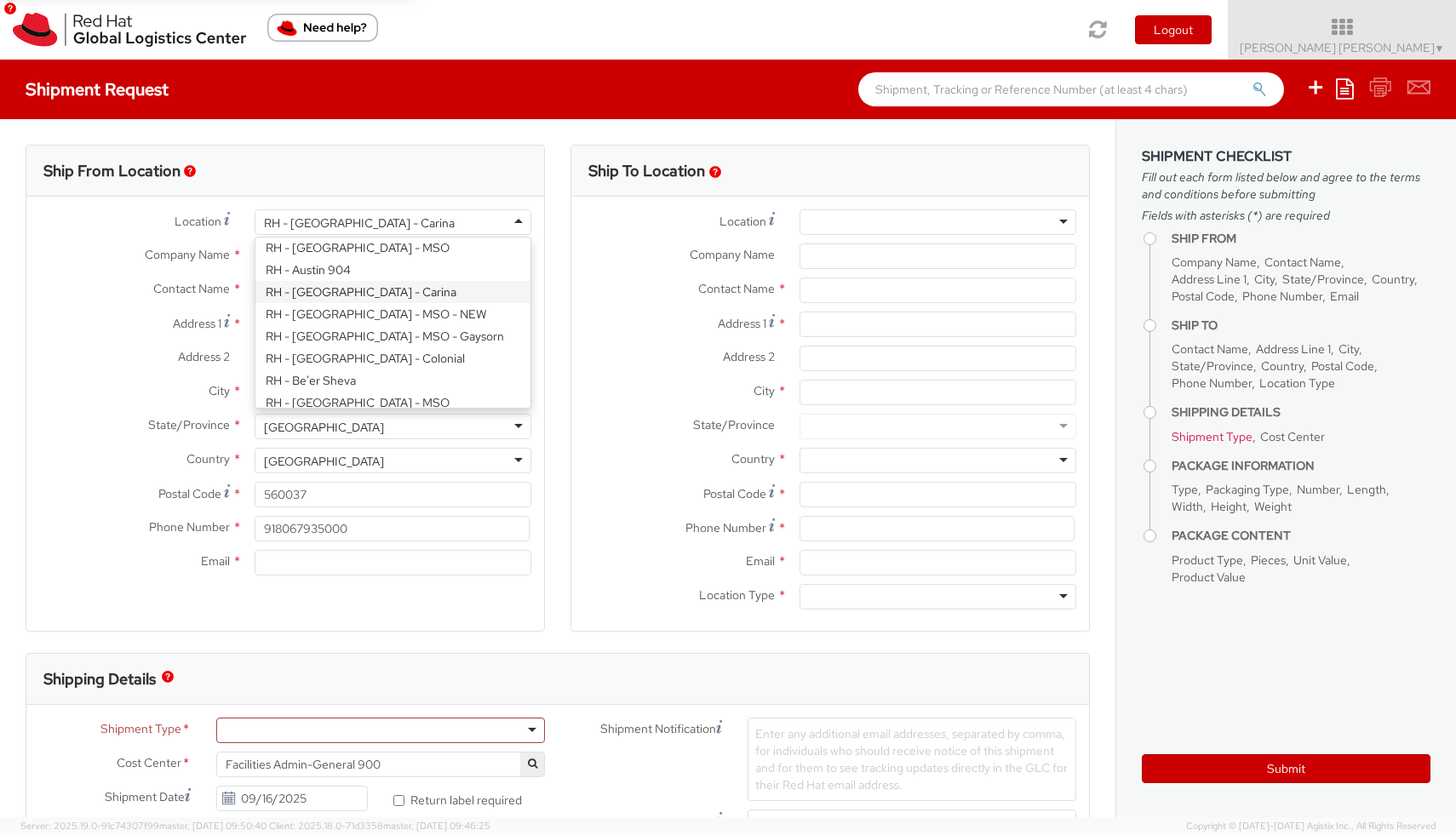
click at [445, 172] on div "Ship From Location" at bounding box center [285, 171] width 517 height 51
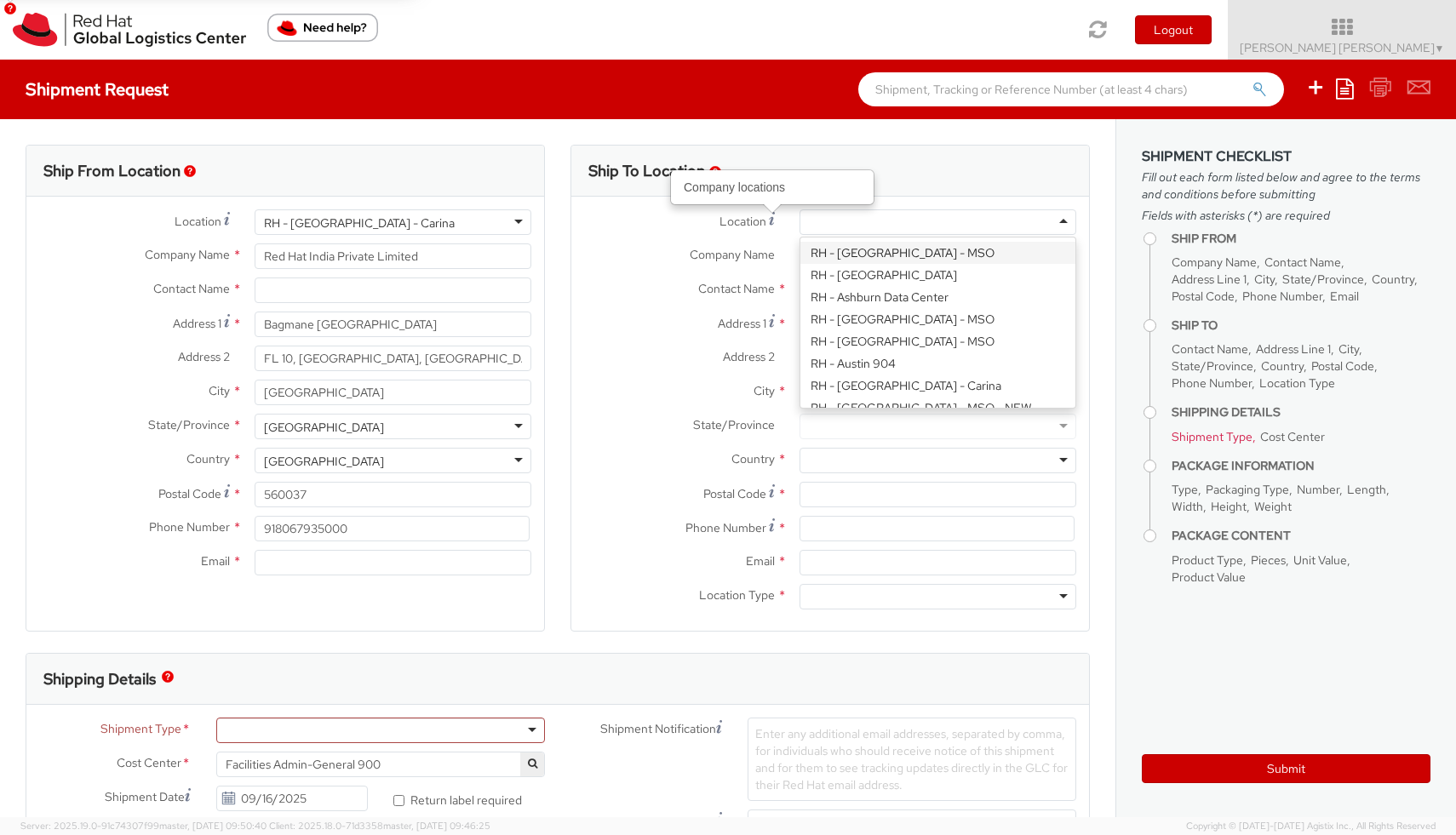
click at [825, 222] on div at bounding box center [938, 222] width 277 height 26
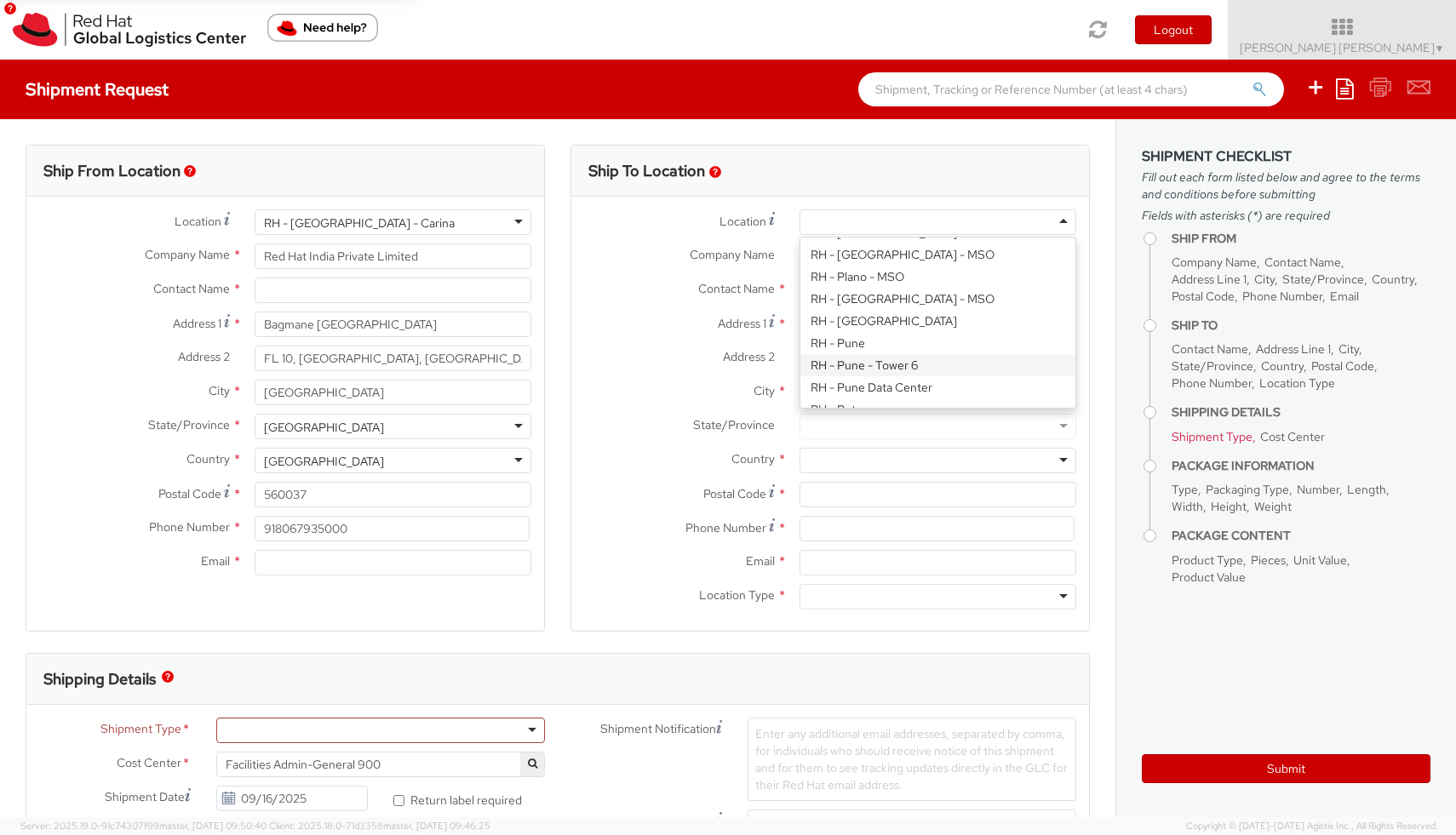
scroll to position [2263, 0]
type input "Red Hat, Inc."
type input "[STREET_ADDRESS]"
type input "RALEIGH"
type input "27601"
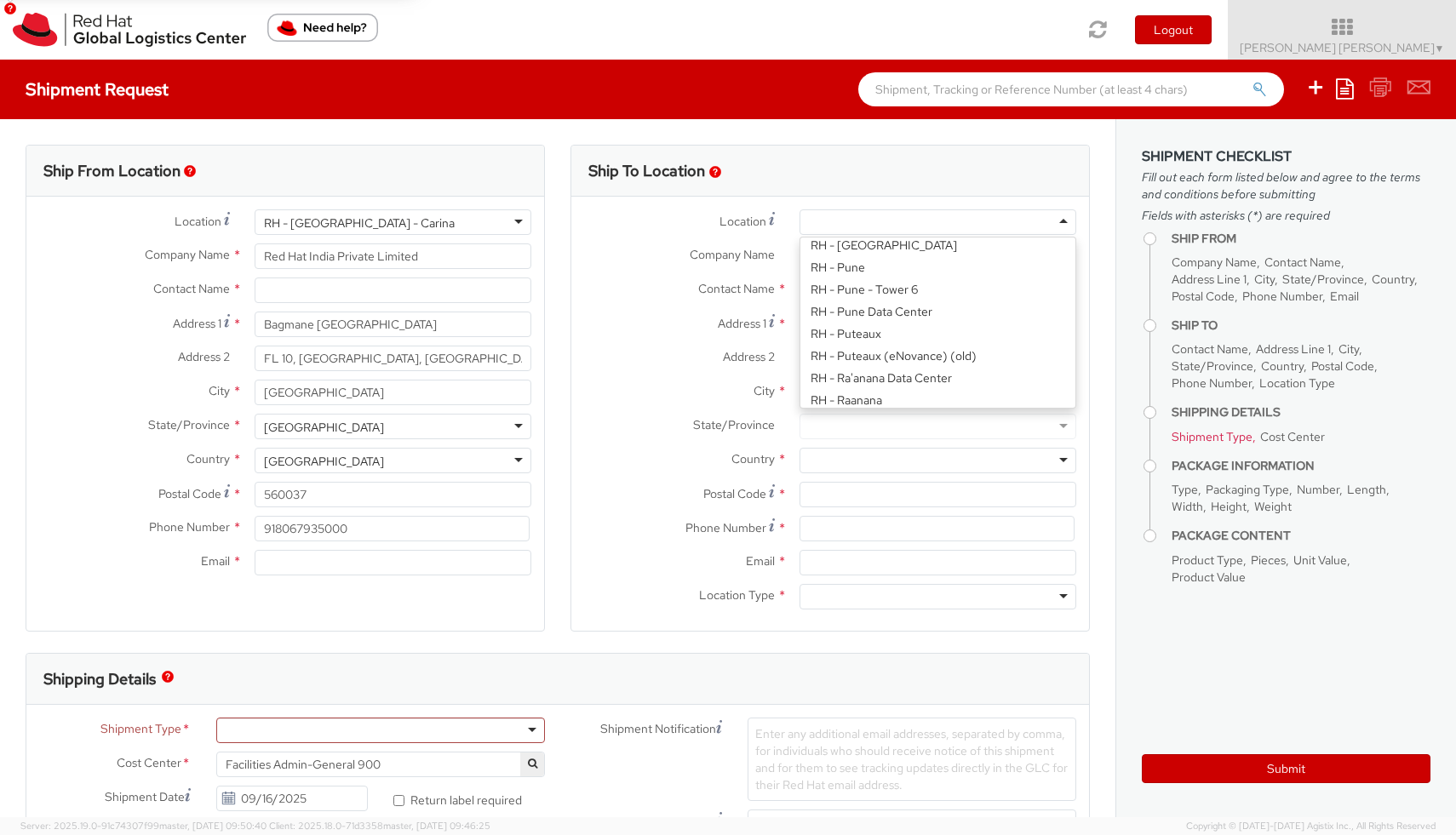
type input "[PHONE_NUMBER]"
select select "654"
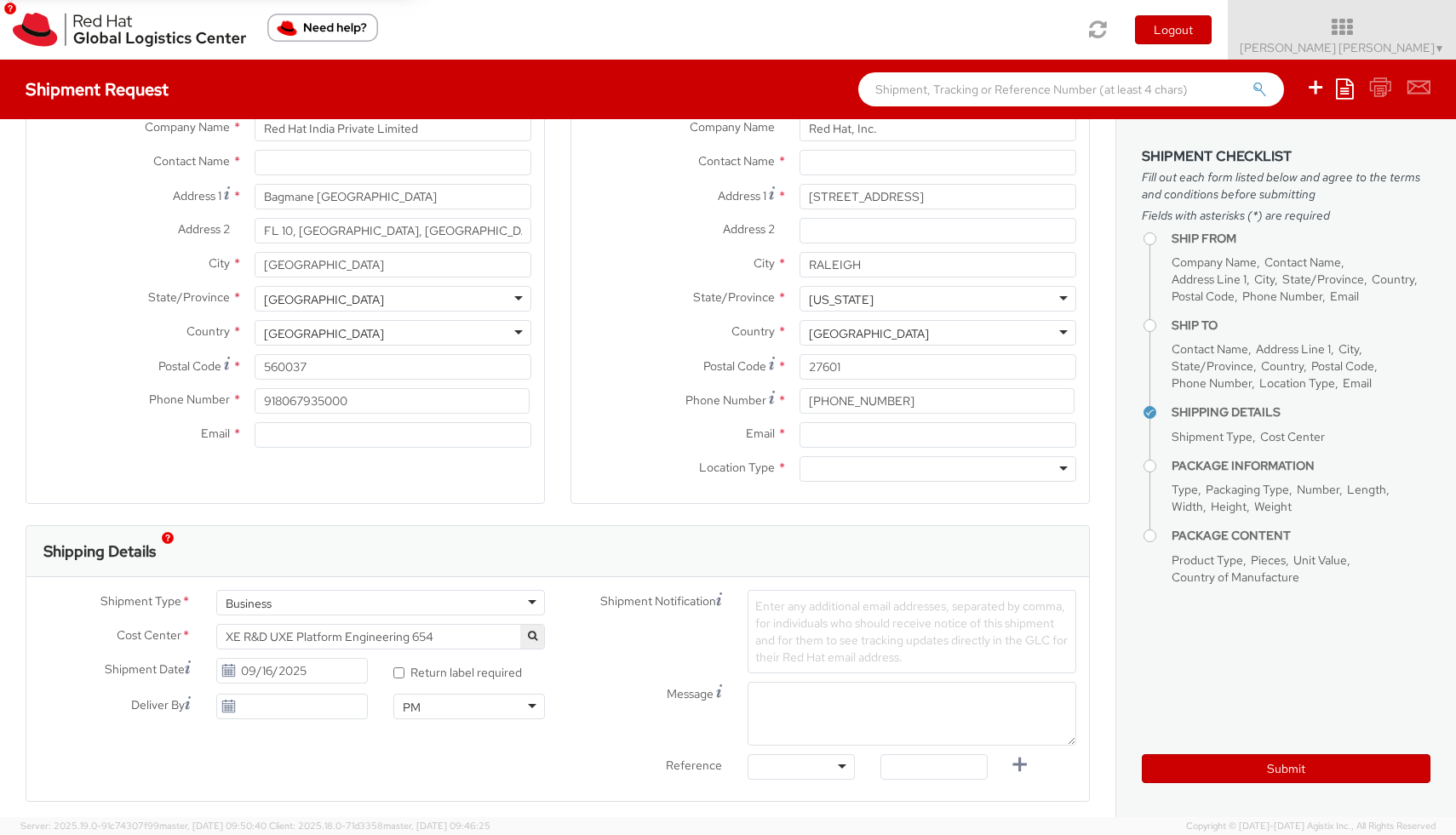
scroll to position [192, 0]
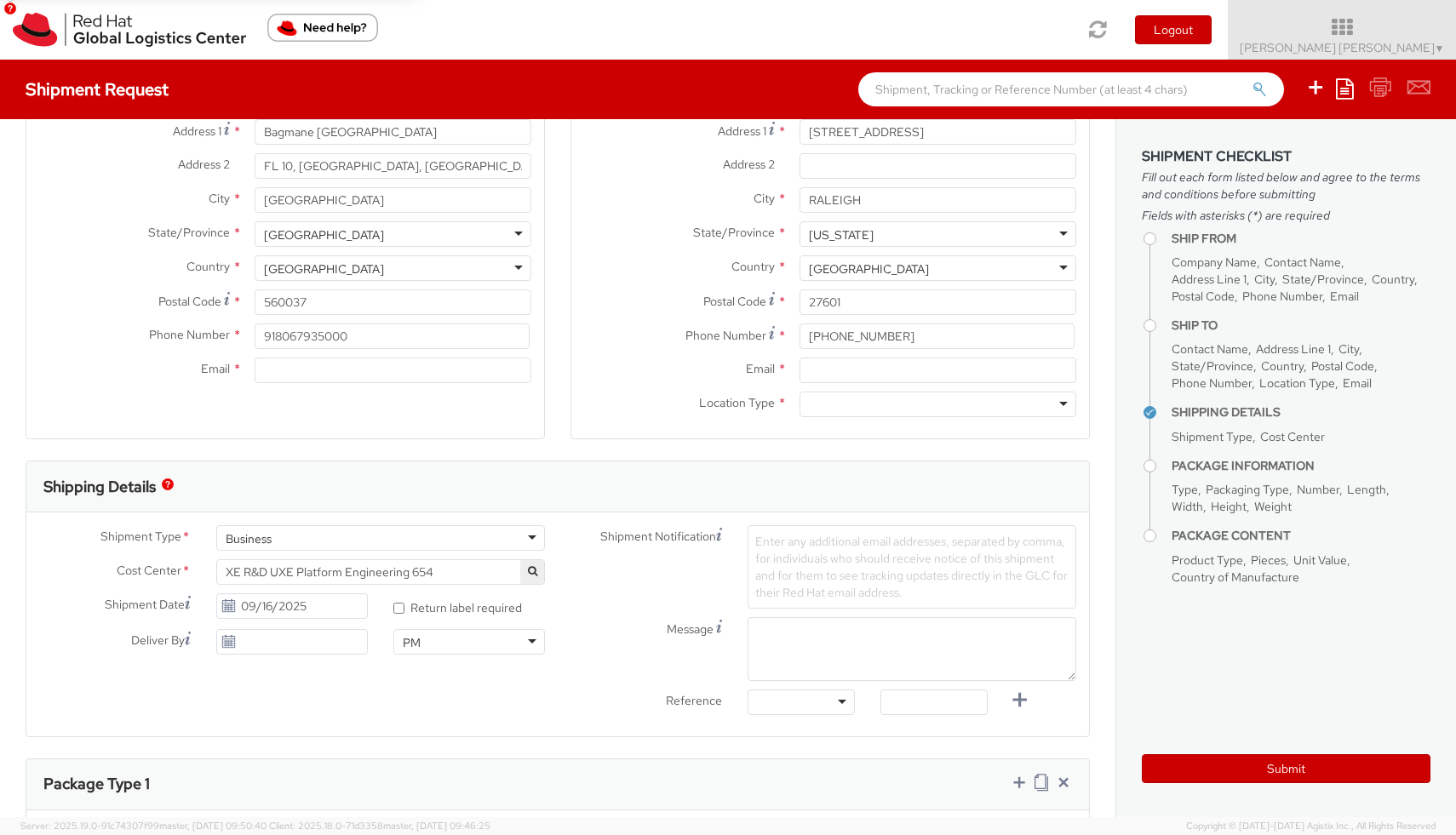
click at [480, 552] on div "Shipment Type * Business Business Business" at bounding box center [292, 542] width 531 height 34
click at [491, 536] on div "Business" at bounding box center [381, 538] width 328 height 26
click at [479, 545] on div "Business" at bounding box center [381, 538] width 328 height 26
